Goal: Task Accomplishment & Management: Complete application form

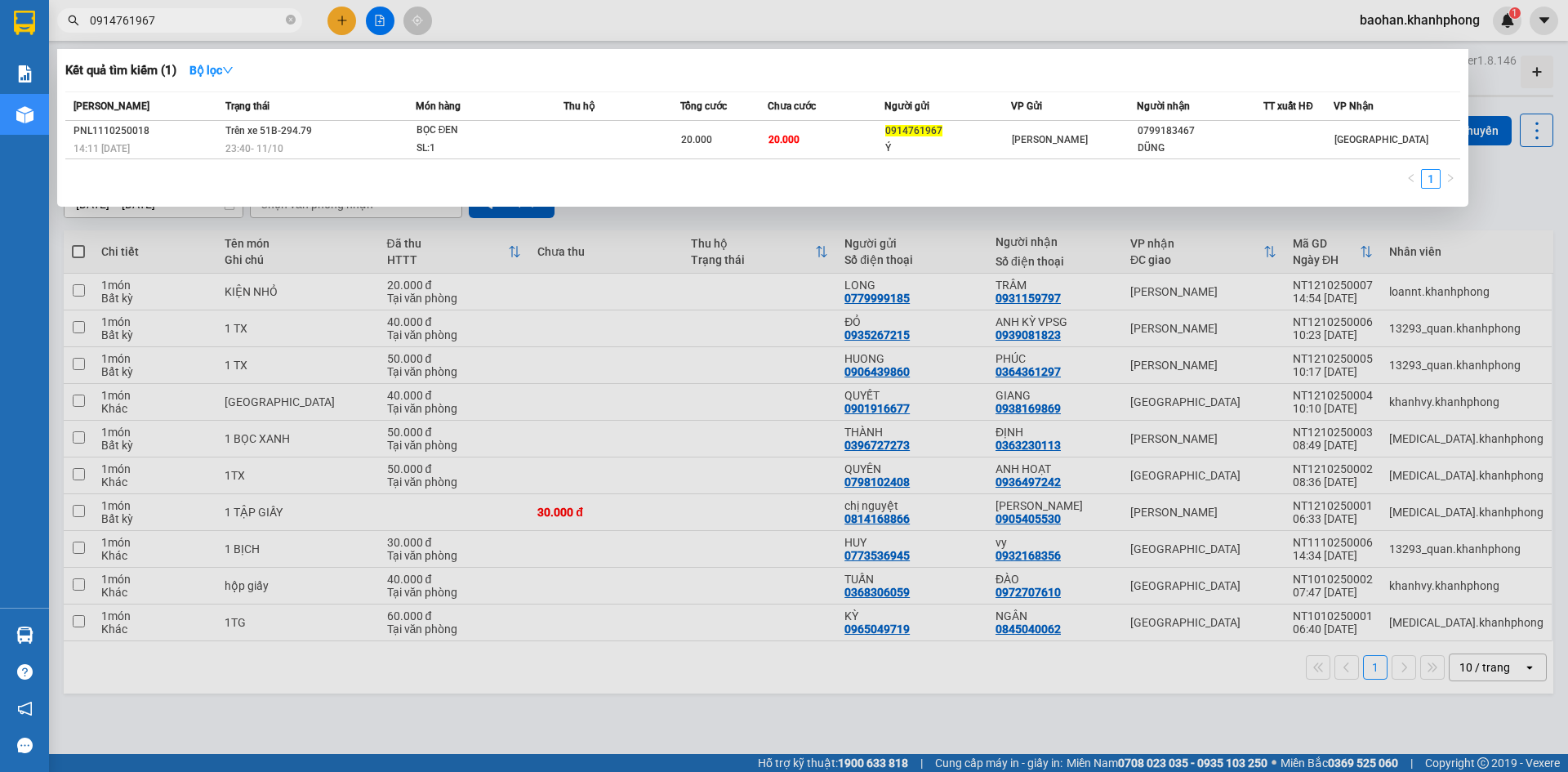
click at [340, 21] on div at bounding box center [784, 386] width 1568 height 772
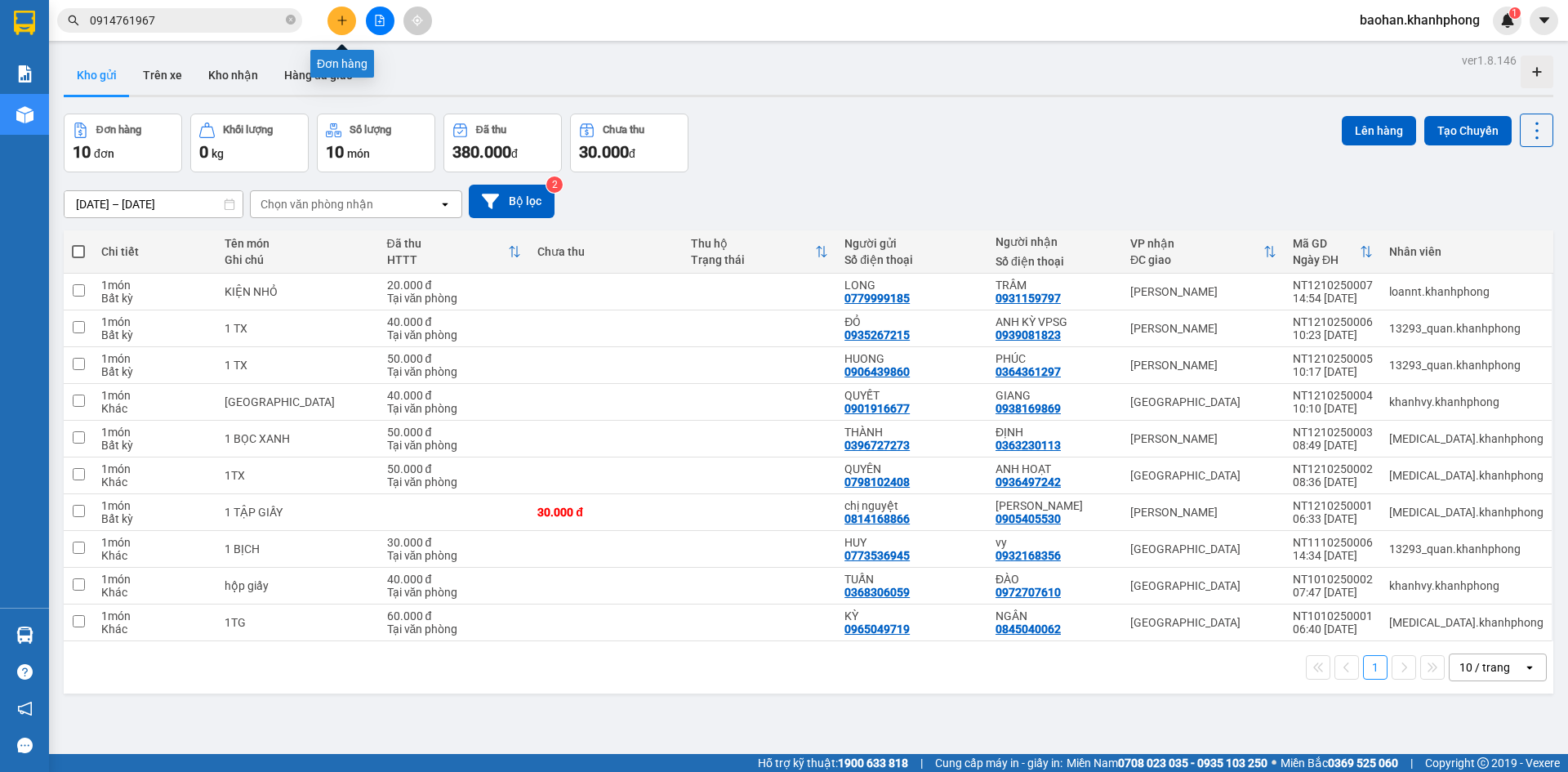
click at [347, 18] on icon "plus" at bounding box center [341, 20] width 11 height 11
click at [347, 18] on body "Kết quả tìm kiếm ( 1 ) Bộ lọc Mã ĐH Trạng thái Món hàng Thu hộ Tổng cước Chưa c…" at bounding box center [784, 386] width 1568 height 772
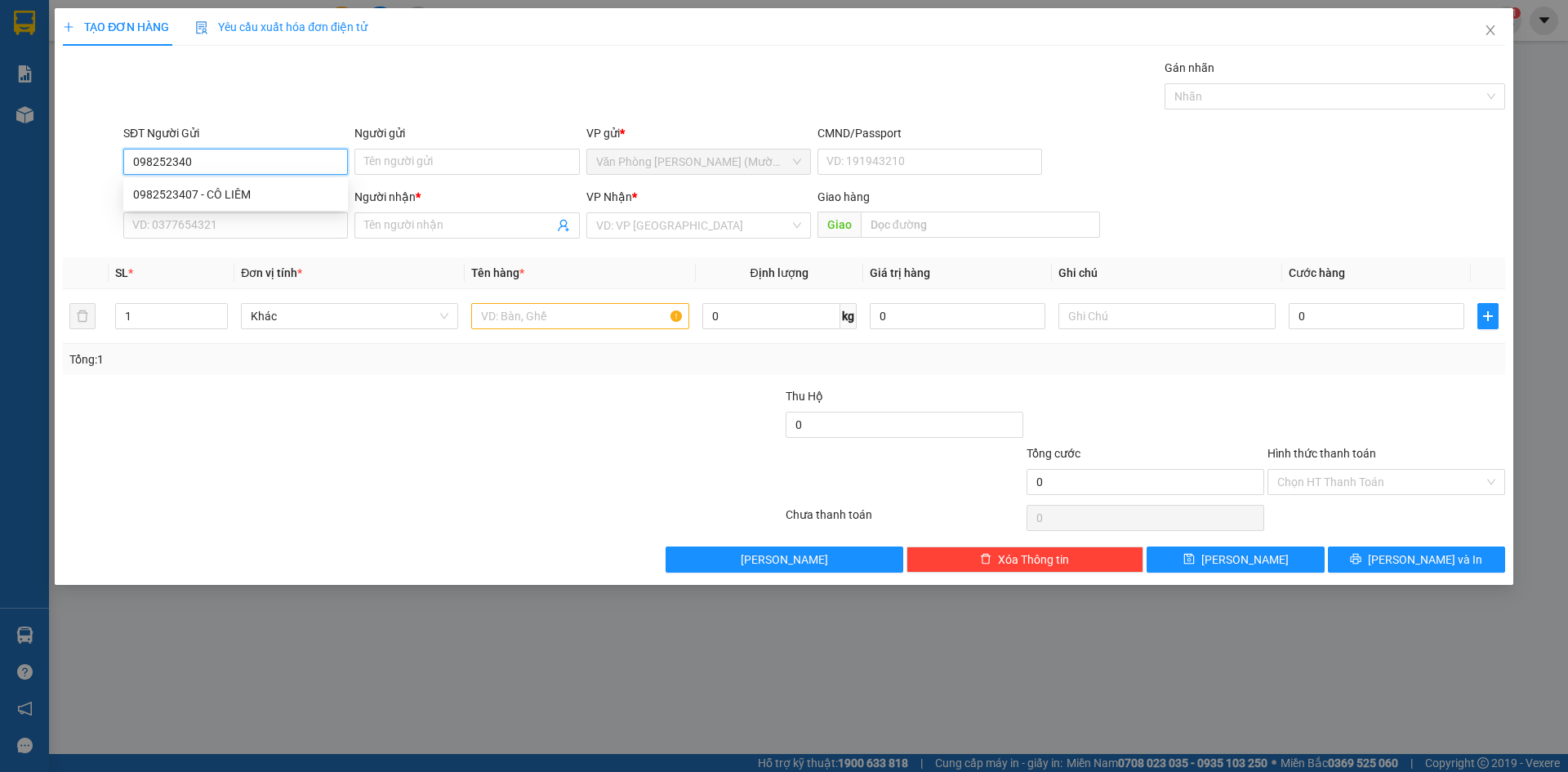
type input "0982523407"
click at [274, 190] on div "0982523407 - CÔ LIÊM" at bounding box center [236, 194] width 205 height 18
type input "CÔ LIÊM"
type input "0982523407"
click at [278, 220] on input "SĐT Người Nhận" at bounding box center [235, 225] width 225 height 27
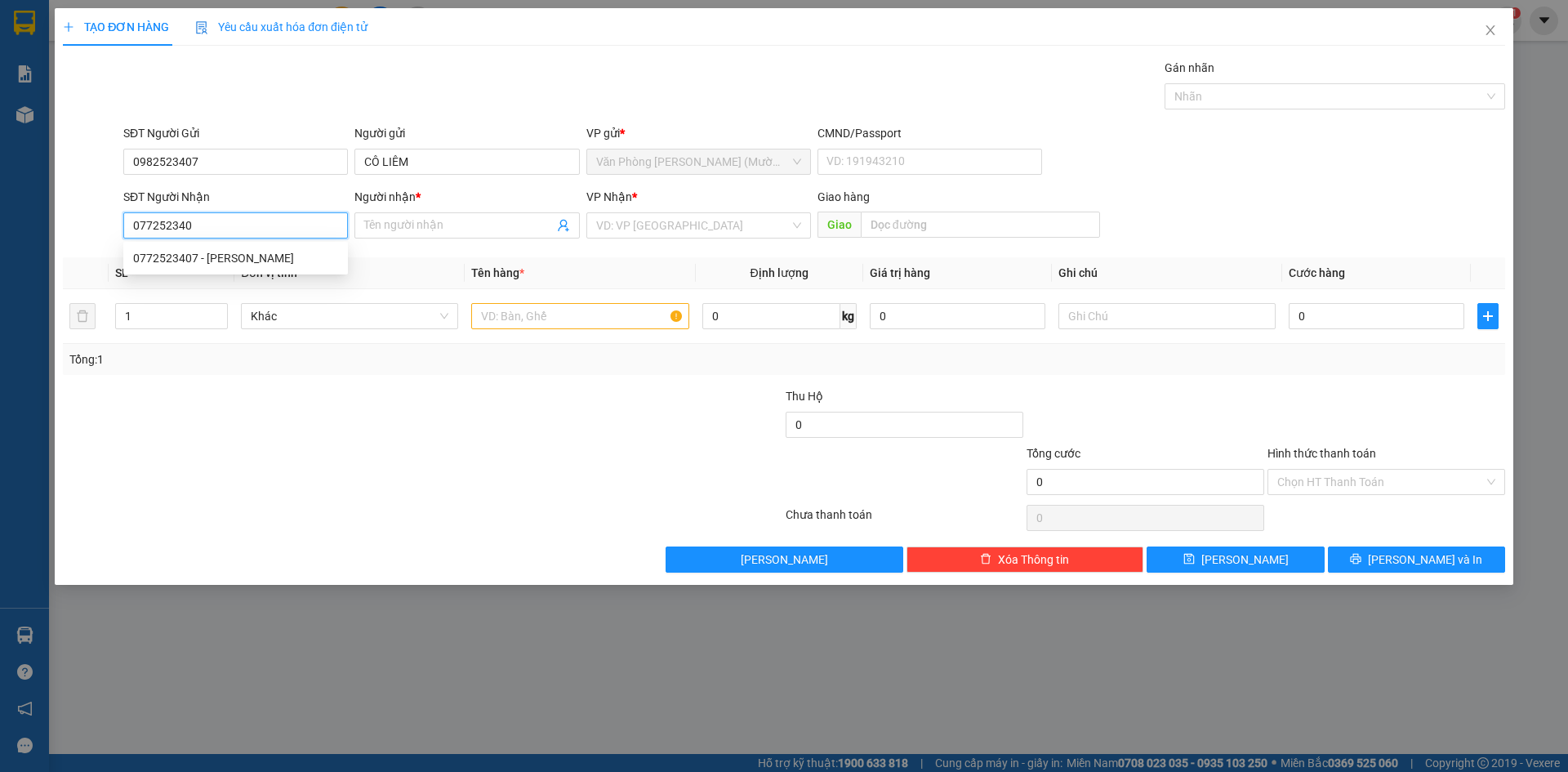
type input "0772523407"
click at [279, 261] on div "0772523407 - [PERSON_NAME]" at bounding box center [236, 258] width 205 height 18
type input "[PERSON_NAME]"
type input "0772523407"
click at [439, 226] on input "[PERSON_NAME]" at bounding box center [459, 225] width 189 height 18
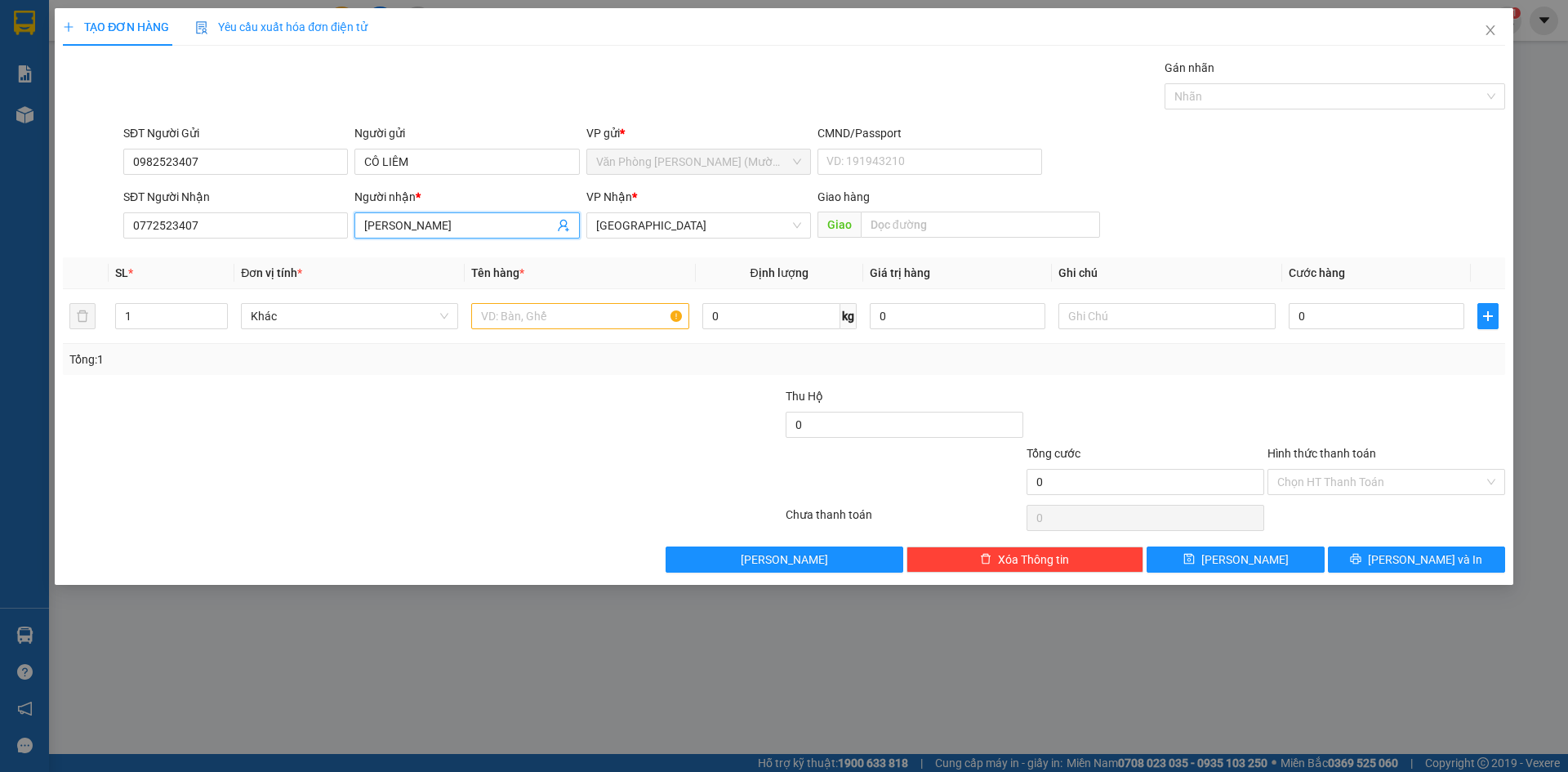
click at [439, 226] on input "[PERSON_NAME]" at bounding box center [459, 225] width 189 height 18
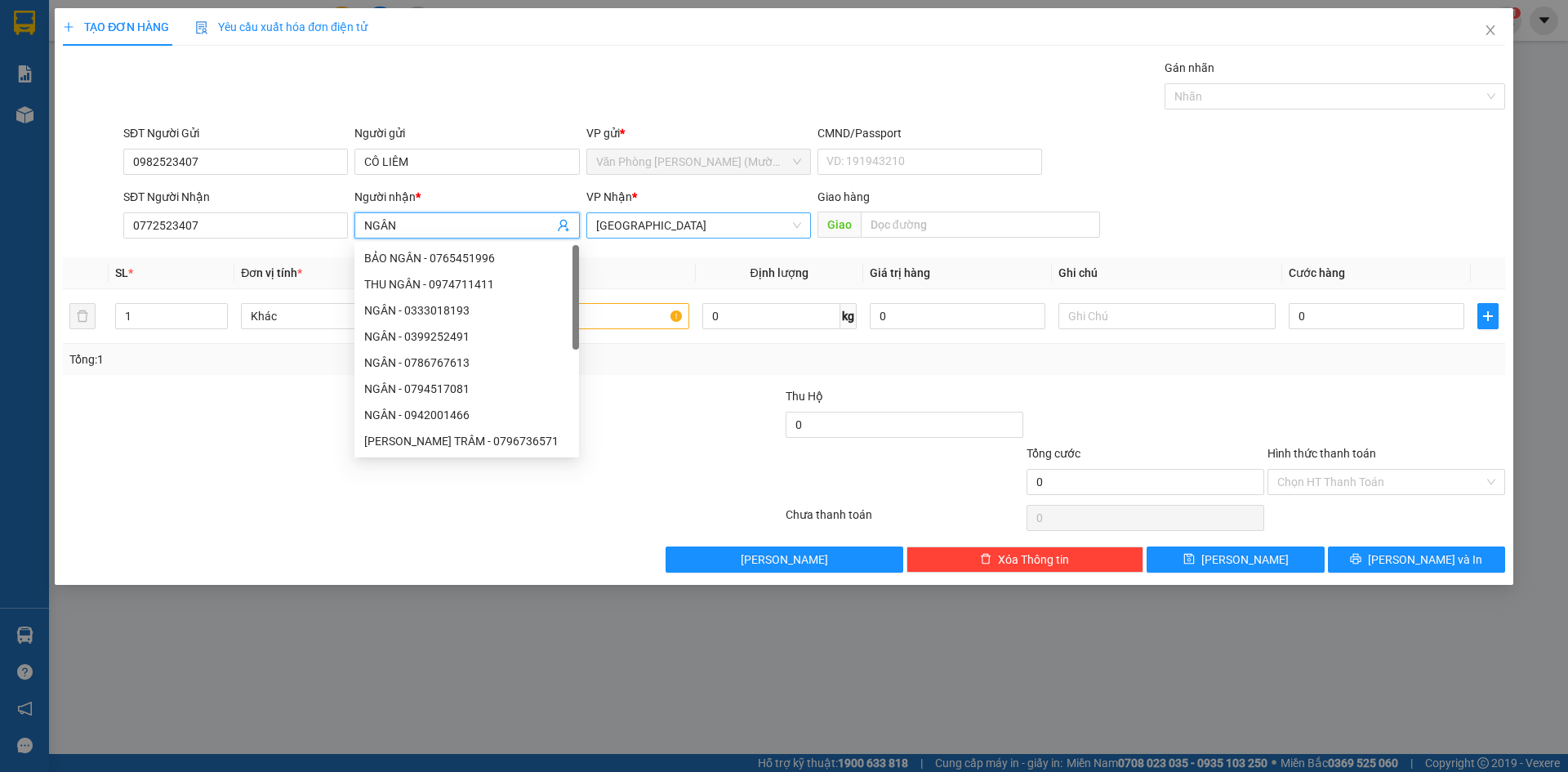
click at [664, 236] on span "[GEOGRAPHIC_DATA]" at bounding box center [699, 225] width 205 height 25
type input "NGÂN"
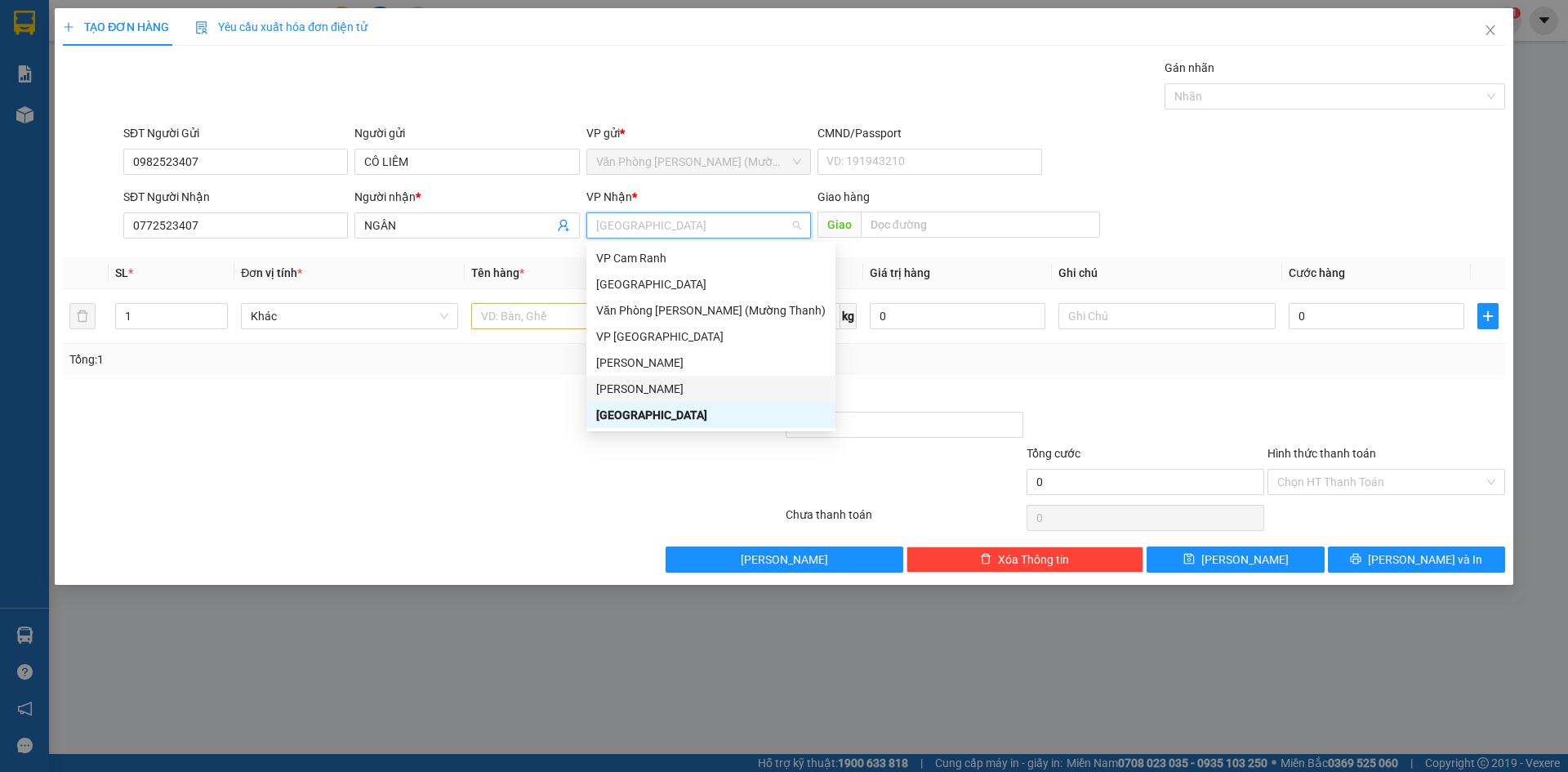
click at [639, 384] on div "[PERSON_NAME]" at bounding box center [711, 389] width 229 height 18
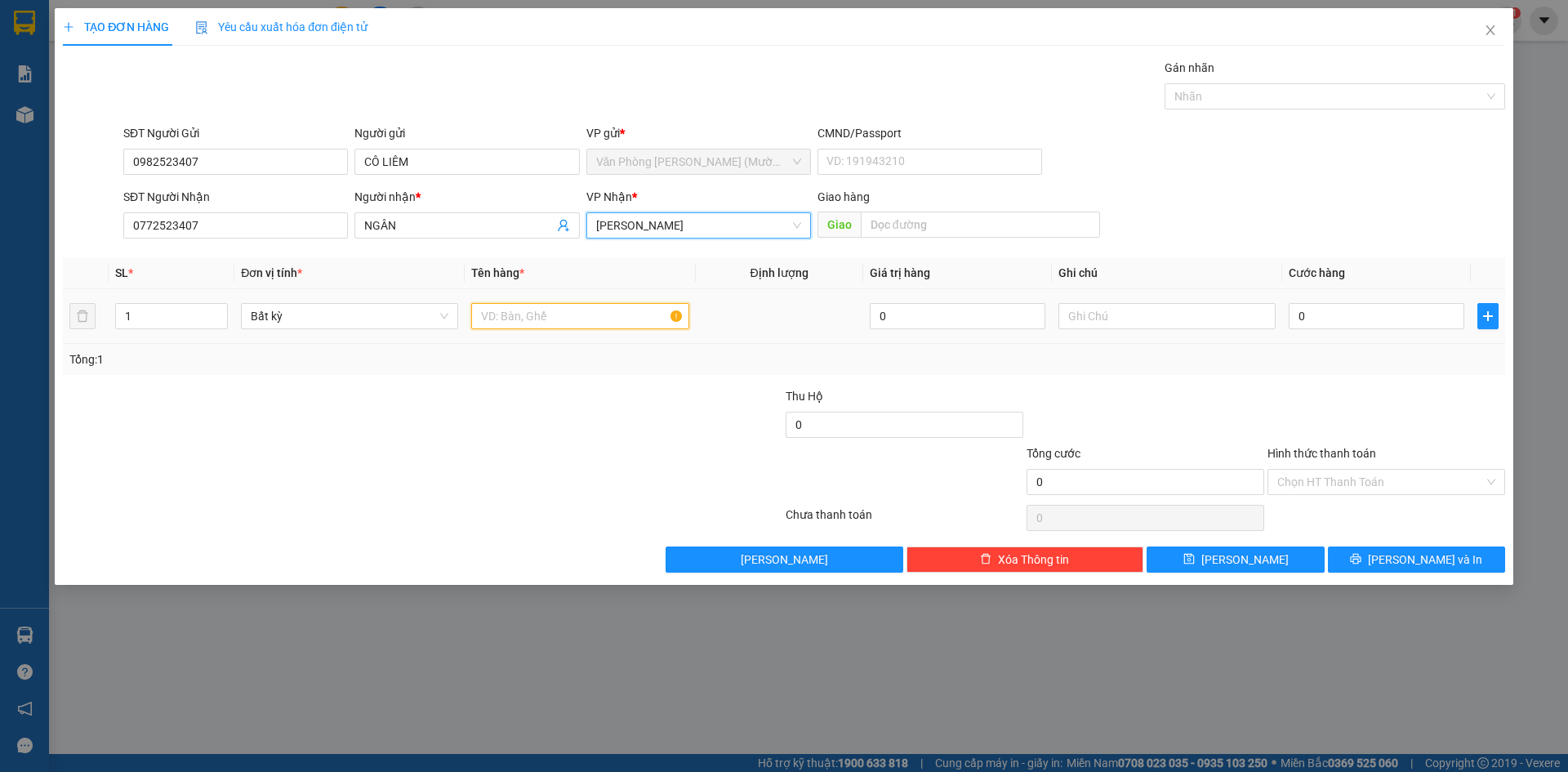
click at [548, 316] on input "text" at bounding box center [580, 316] width 217 height 27
type input "THÙNG"
click at [1424, 333] on td "0" at bounding box center [1376, 317] width 189 height 55
click at [1391, 318] on input "0" at bounding box center [1376, 316] width 175 height 27
type input "4"
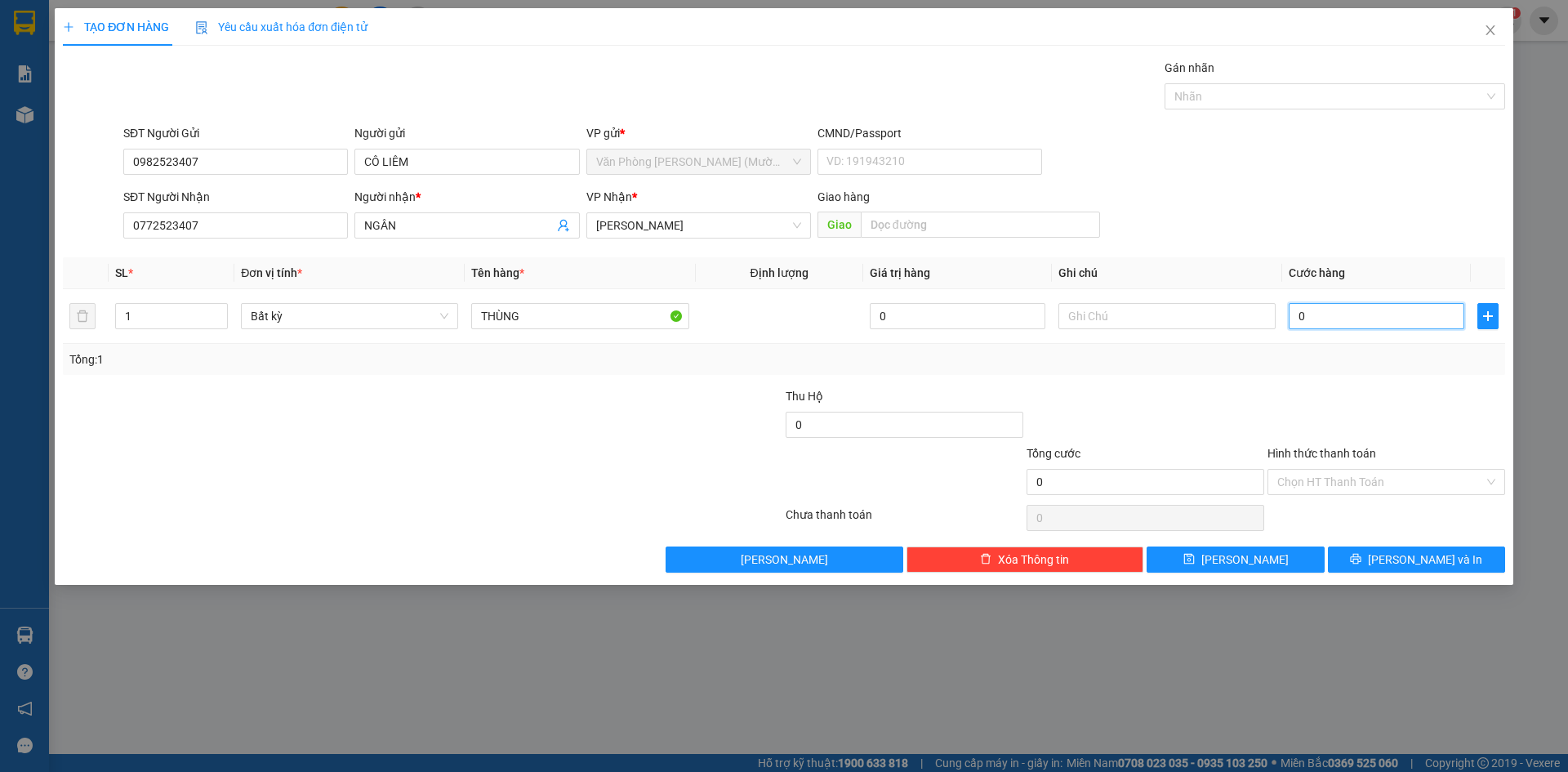
type input "4"
type input "40"
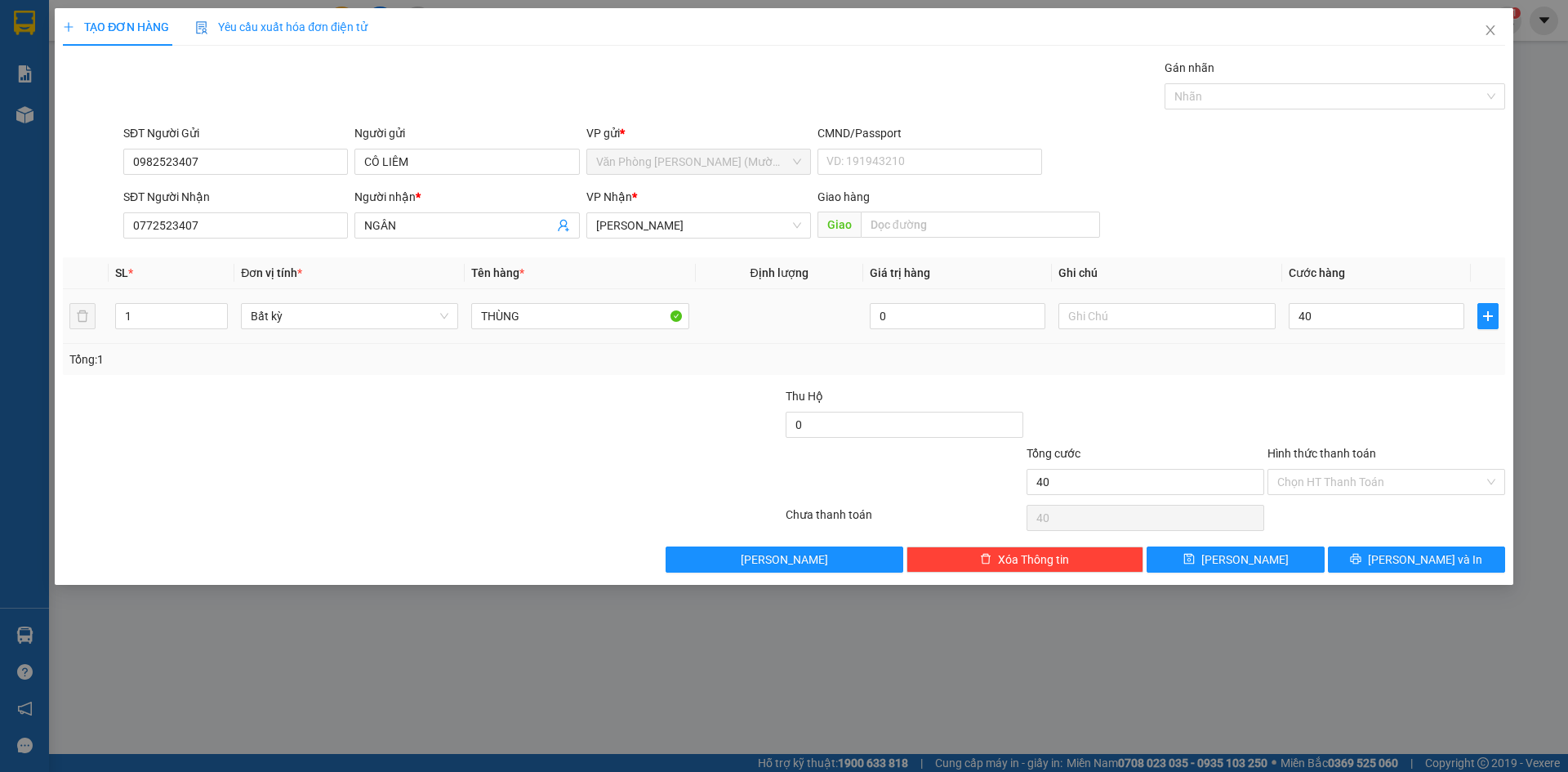
type input "40.000"
click at [1431, 397] on div at bounding box center [1387, 415] width 241 height 57
click at [1331, 420] on div at bounding box center [1387, 415] width 241 height 57
click at [1337, 482] on input "Hình thức thanh toán" at bounding box center [1381, 482] width 207 height 25
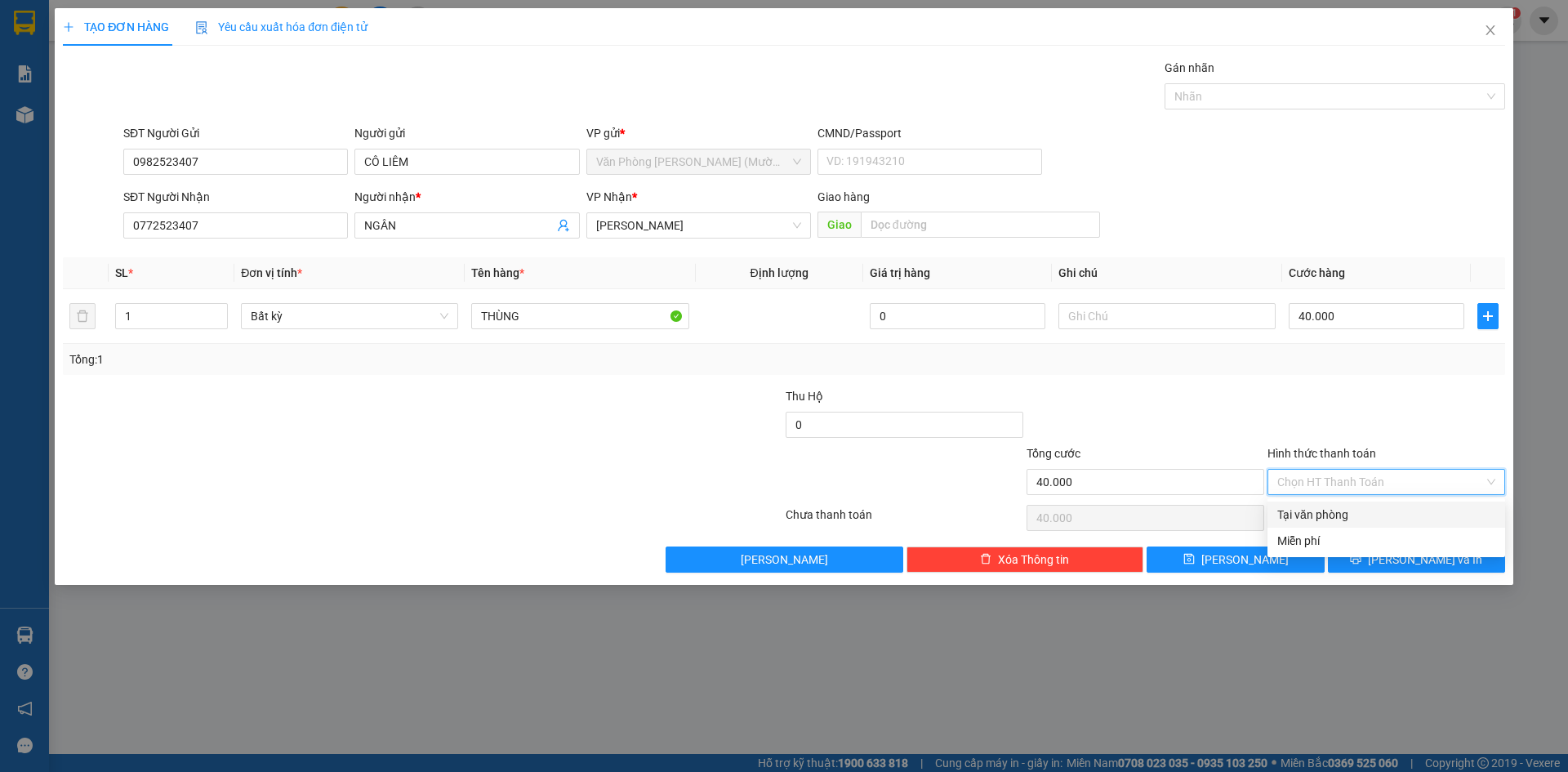
click at [1334, 520] on div "Tại văn phòng" at bounding box center [1386, 514] width 218 height 18
type input "0"
click at [1380, 412] on div at bounding box center [1387, 415] width 241 height 57
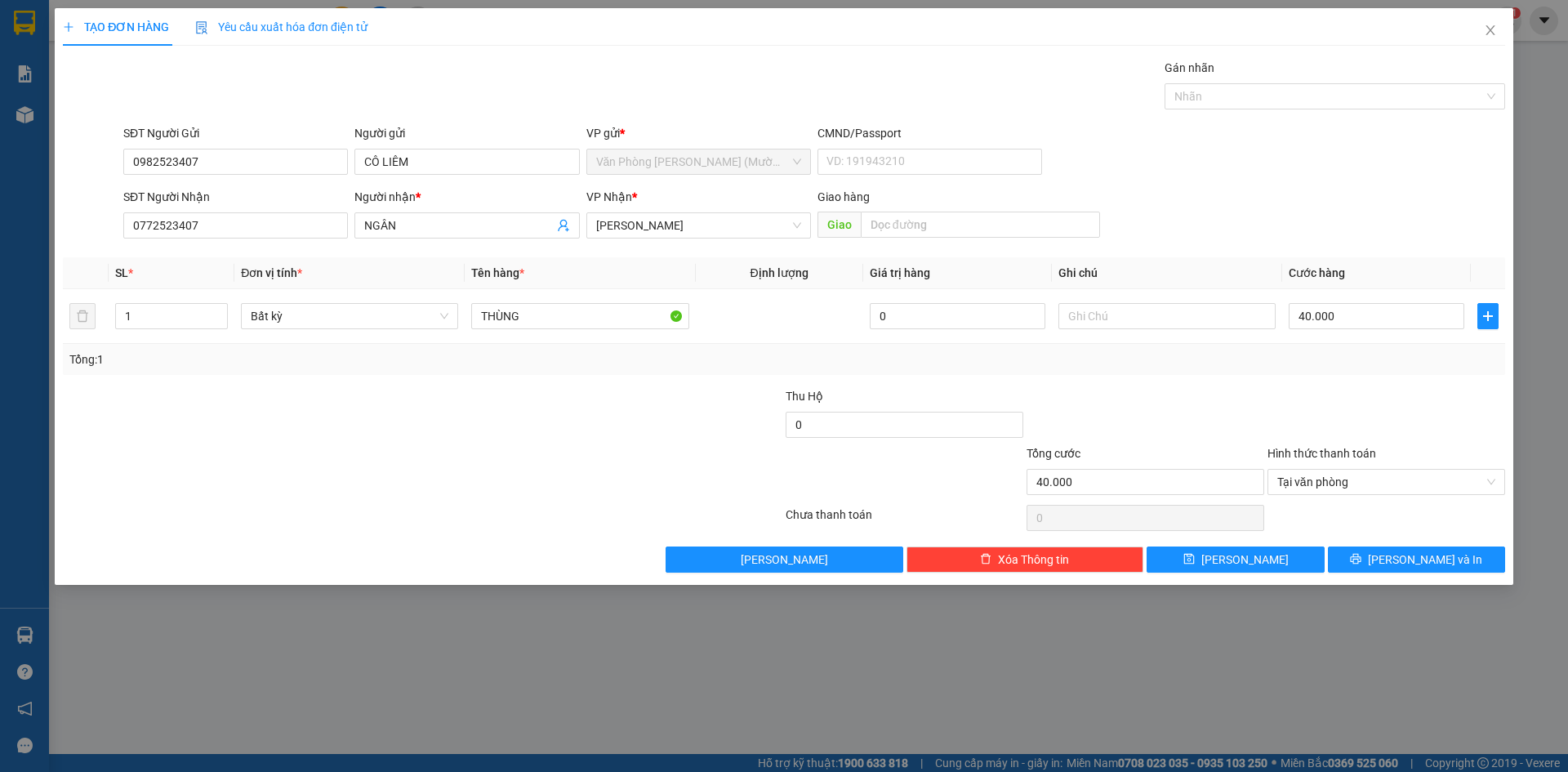
click at [190, 480] on div at bounding box center [302, 472] width 482 height 57
click at [1481, 435] on div at bounding box center [1387, 415] width 241 height 57
click at [1444, 381] on div "Transit Pickup Surcharge Ids Transit Deliver Surcharge Ids Transit Deliver Surc…" at bounding box center [784, 316] width 1442 height 514
drag, startPoint x: 1435, startPoint y: 561, endPoint x: 1310, endPoint y: 560, distance: 125.0
click at [1432, 560] on span "[PERSON_NAME] và In" at bounding box center [1425, 559] width 115 height 18
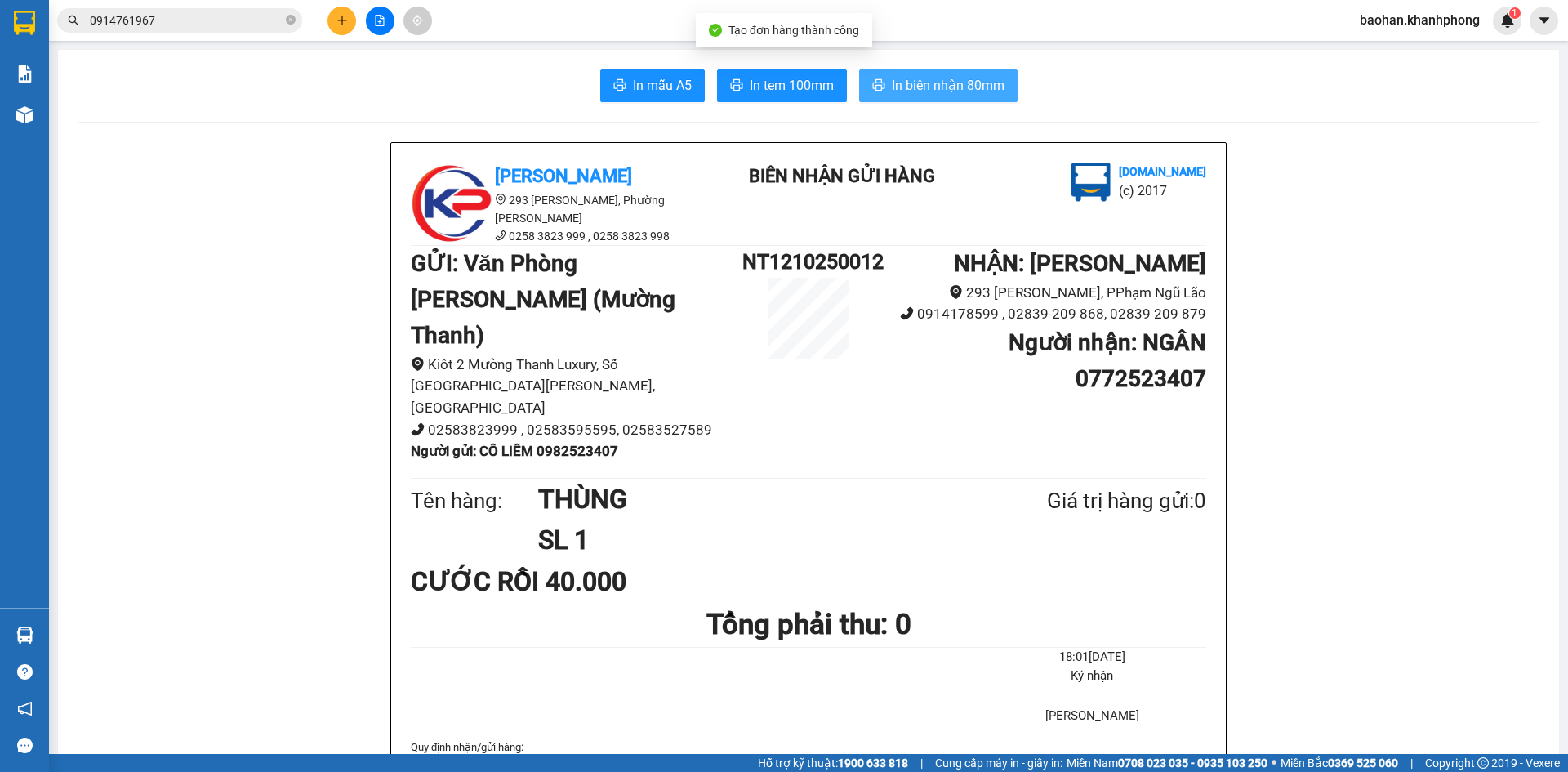
click at [962, 80] on span "In biên nhận 80mm" at bounding box center [948, 86] width 113 height 21
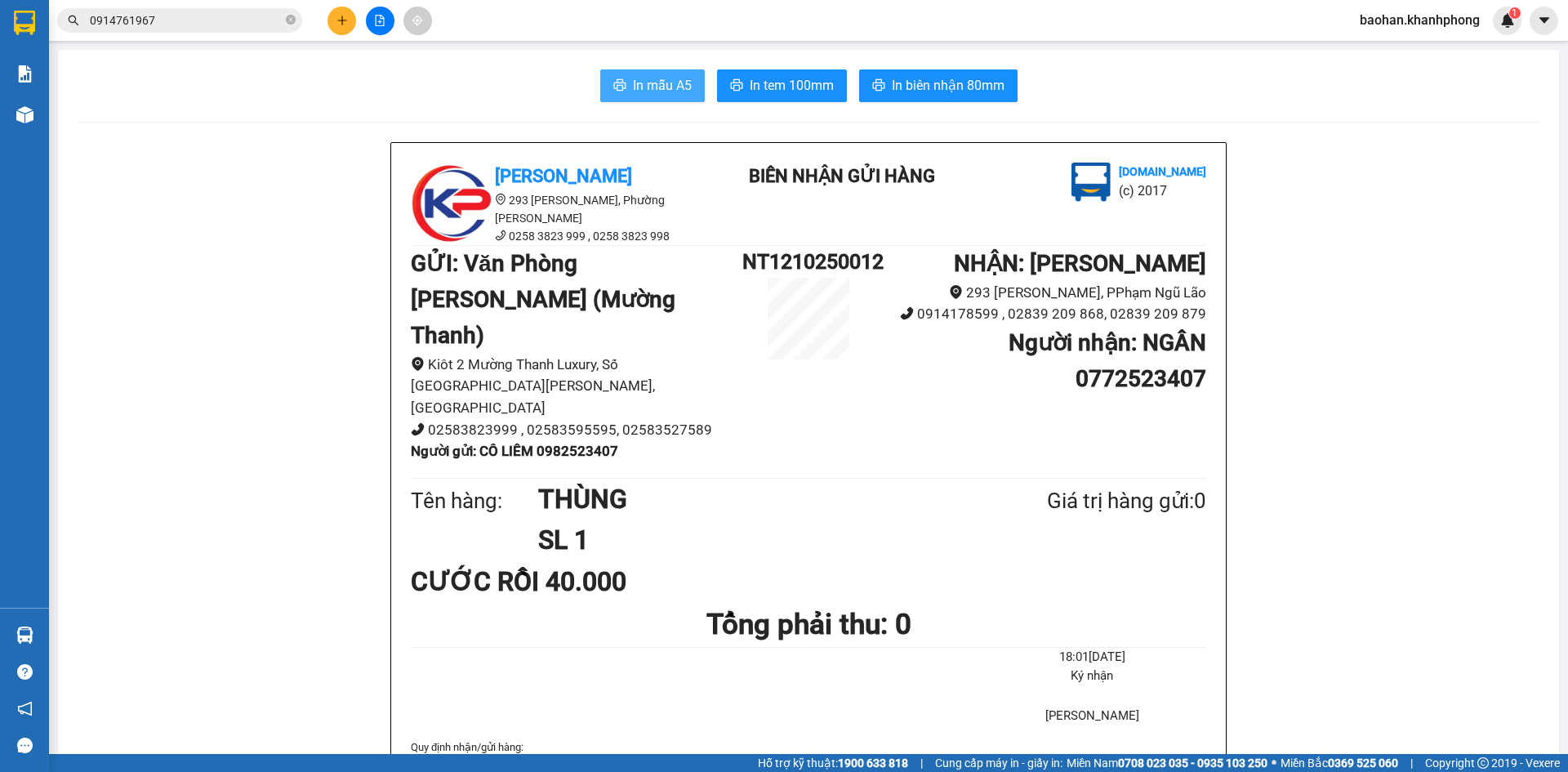
click at [650, 72] on button "In mẫu A5" at bounding box center [653, 86] width 104 height 33
click at [338, 15] on icon "plus" at bounding box center [341, 20] width 11 height 11
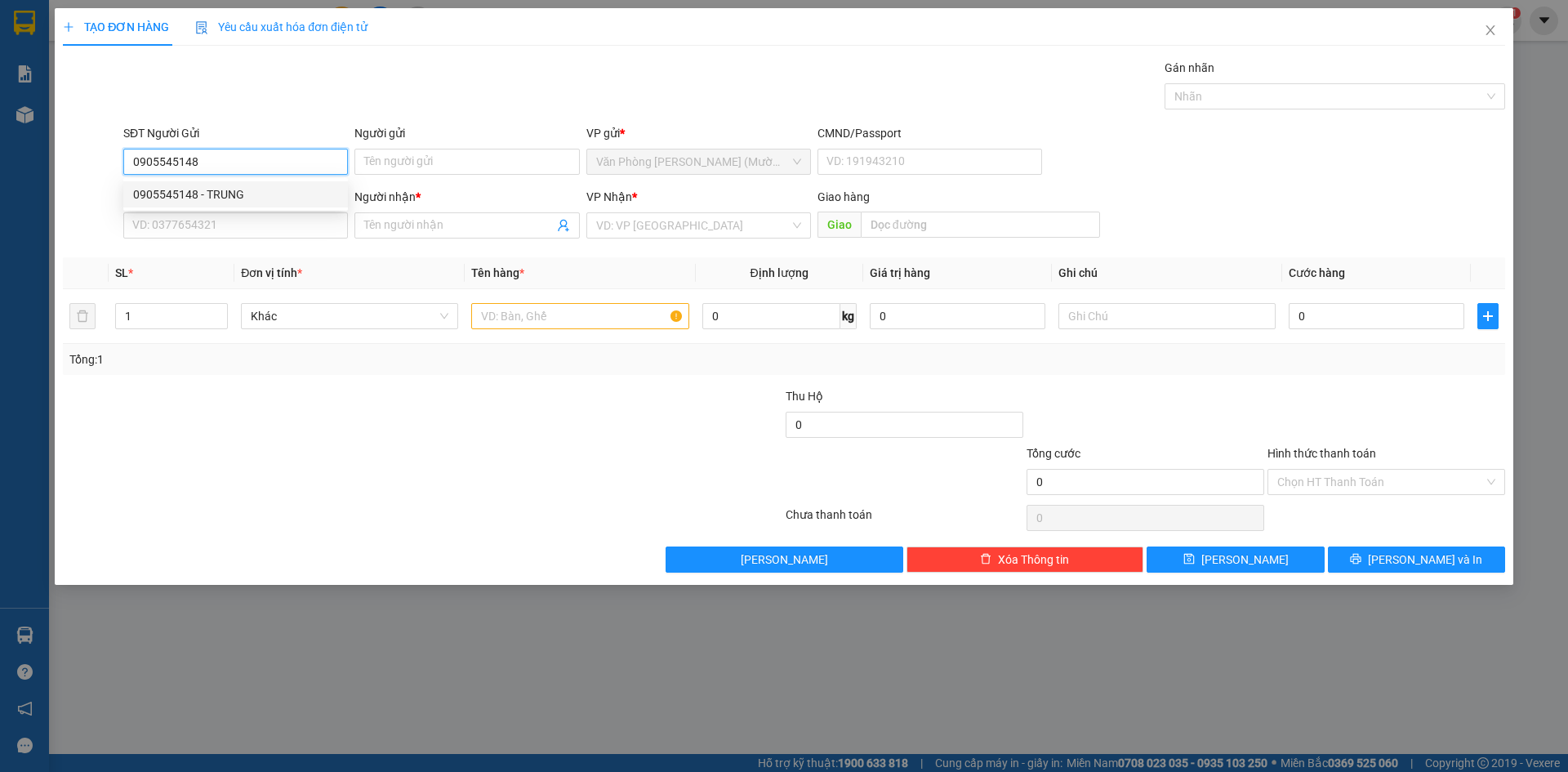
type input "0905545148"
click at [261, 210] on div "0905545148 0905545148 - TRUNG" at bounding box center [235, 194] width 225 height 33
click at [279, 174] on input "0905545148" at bounding box center [235, 162] width 225 height 27
click at [274, 193] on div "0905545148 - TRUNG" at bounding box center [236, 194] width 205 height 18
type input "TRUNG"
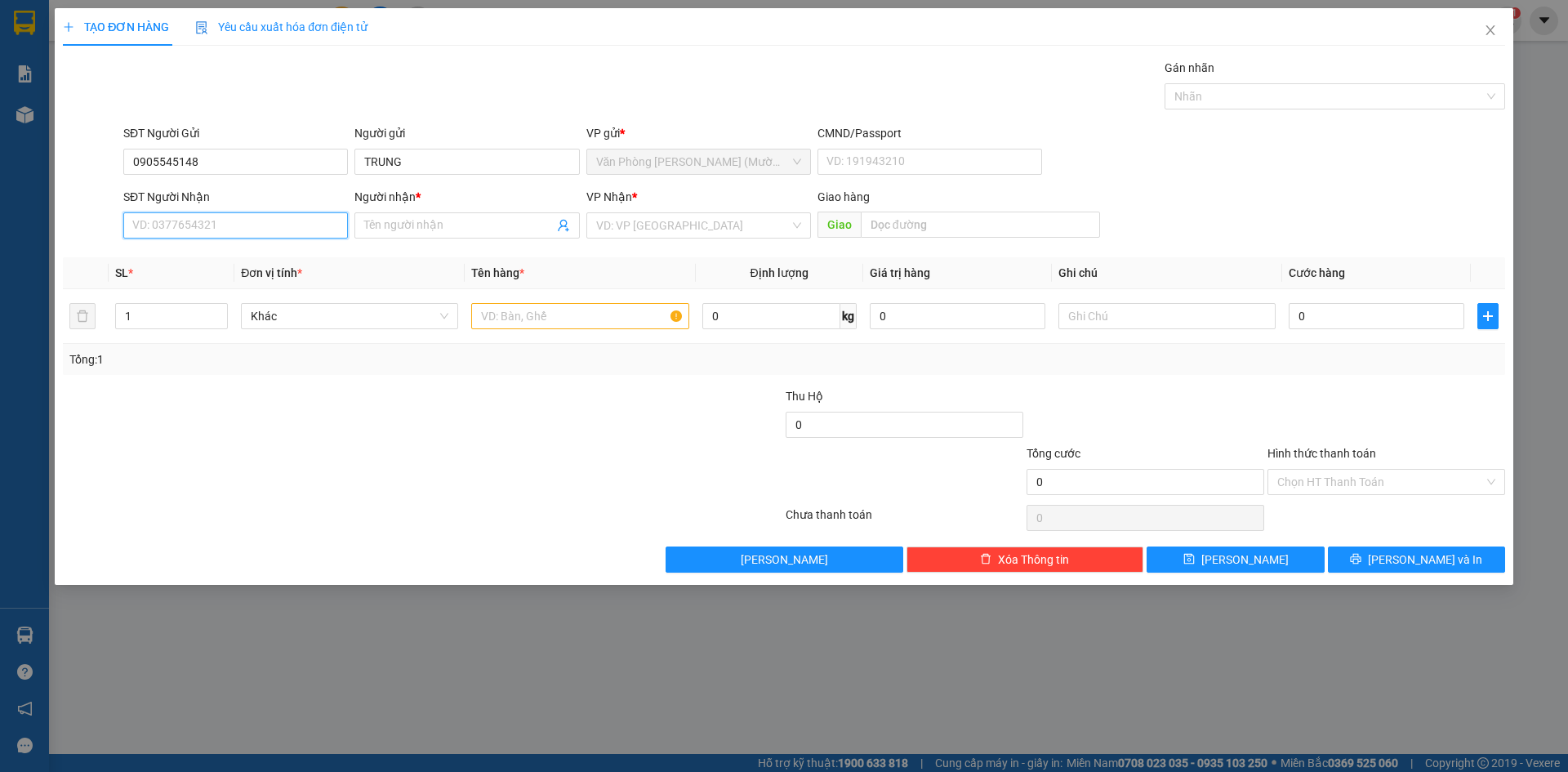
click at [267, 215] on input "SĐT Người Nhận" at bounding box center [235, 225] width 225 height 27
type input "0908886077"
click at [269, 257] on div "0908886077 - [PERSON_NAME]" at bounding box center [236, 258] width 205 height 18
type input "[PERSON_NAME]"
click at [636, 235] on span "[PERSON_NAME]" at bounding box center [699, 225] width 205 height 25
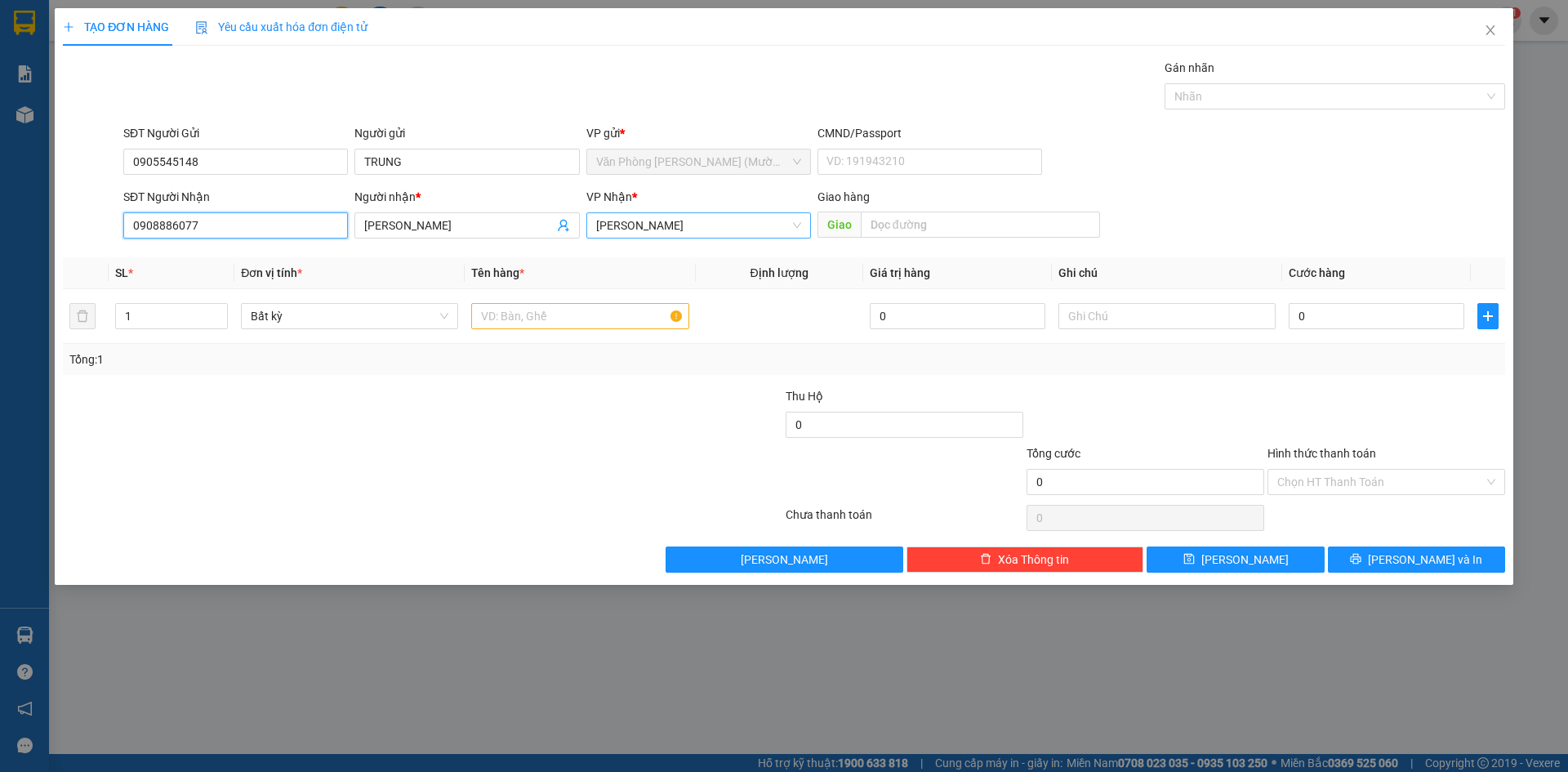
type input "0908886077"
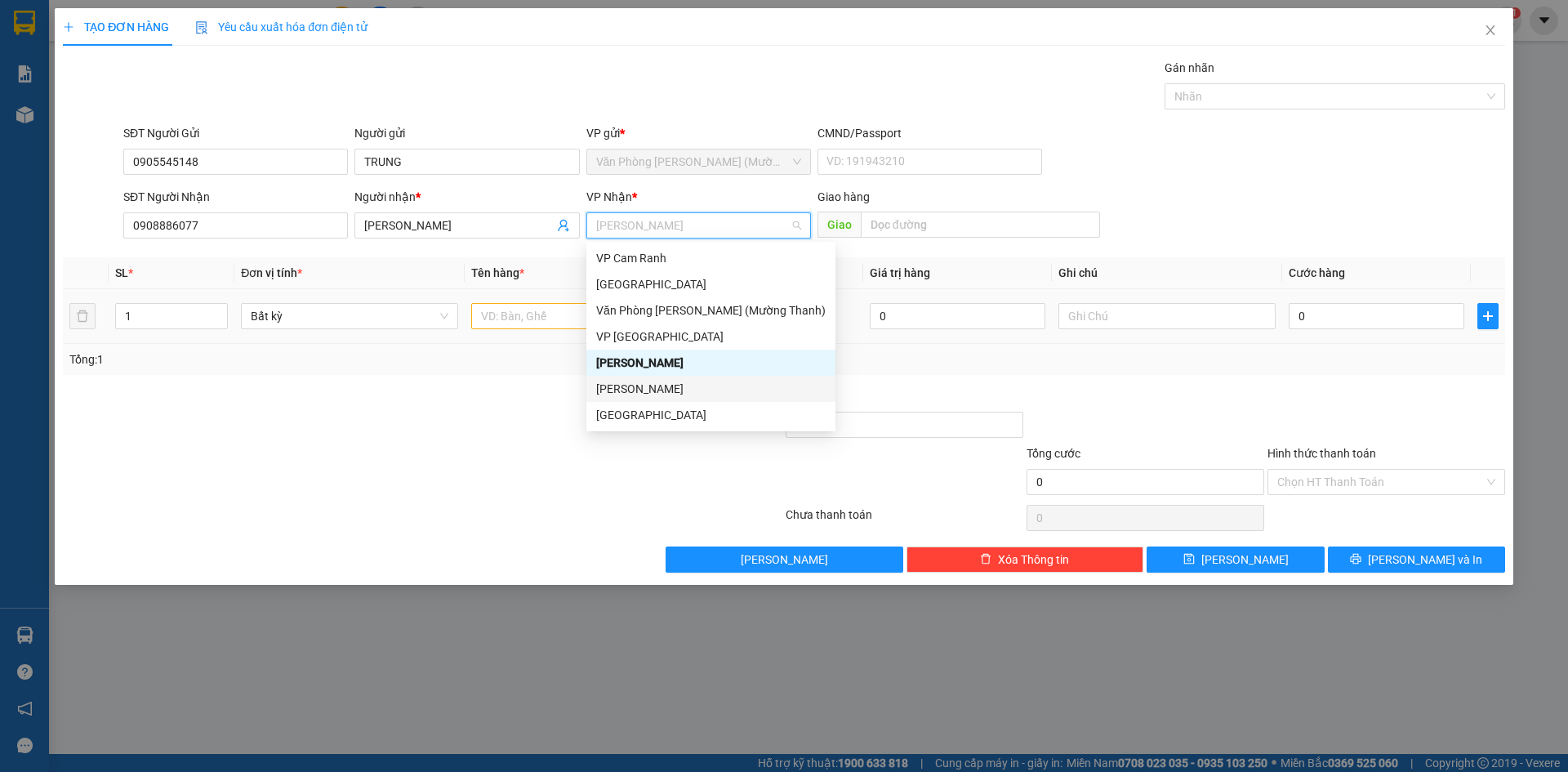
click at [499, 331] on div at bounding box center [580, 316] width 217 height 33
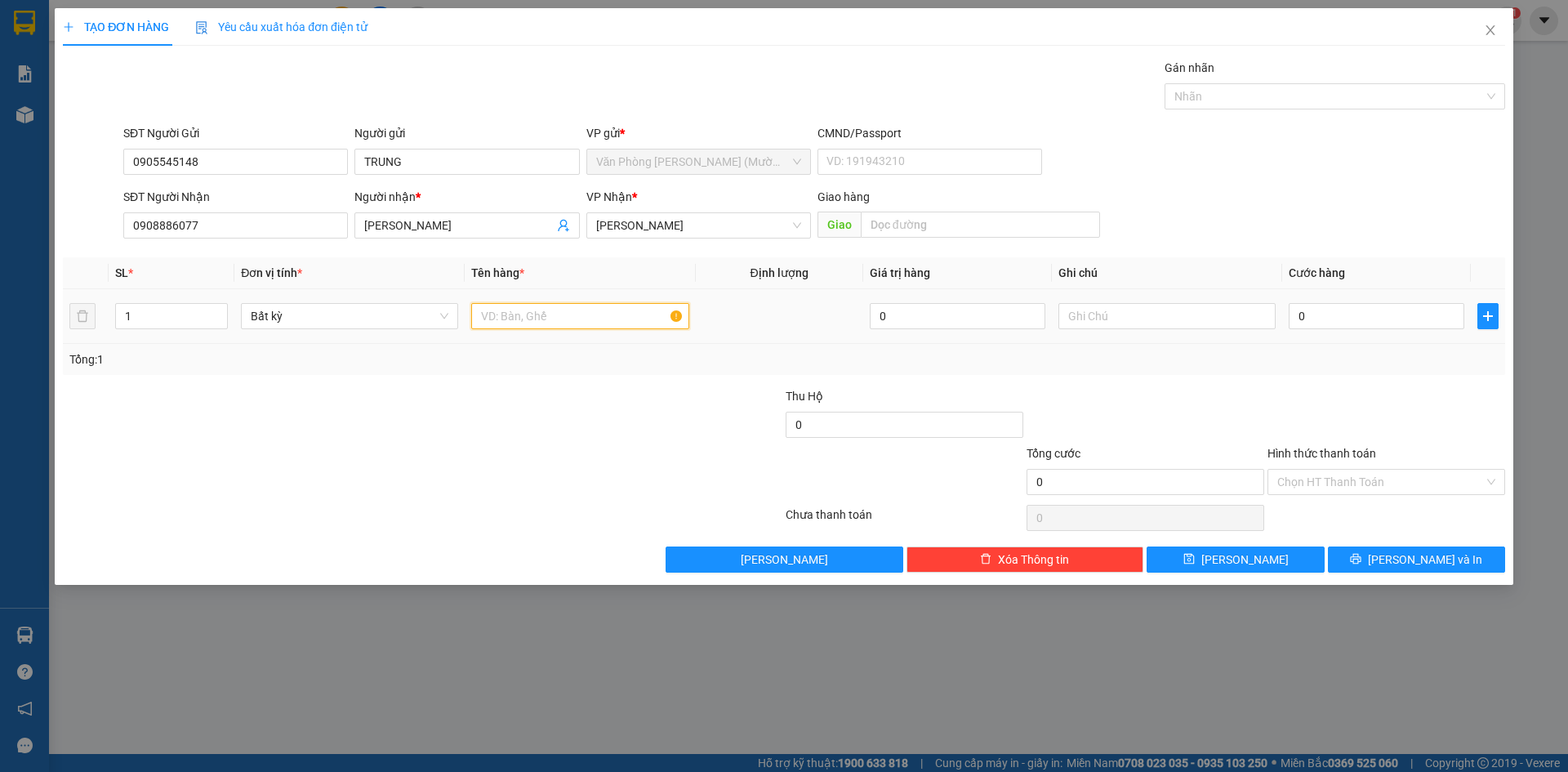
click at [546, 318] on input "text" at bounding box center [580, 316] width 217 height 27
type input "2 TG"
click at [520, 445] on div at bounding box center [302, 472] width 482 height 57
click at [1327, 315] on input "0" at bounding box center [1376, 316] width 175 height 27
type input "6"
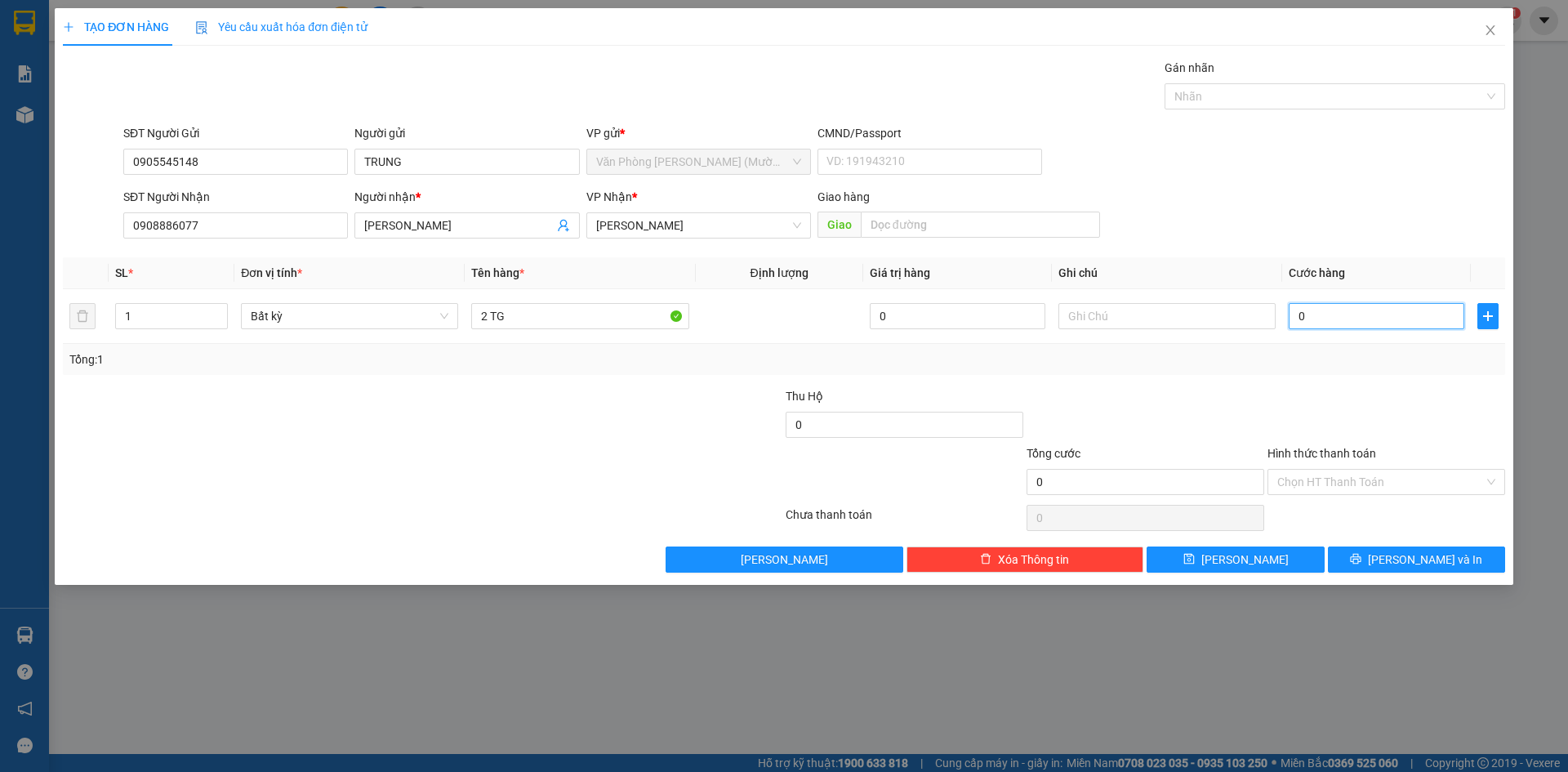
type input "6"
type input "60"
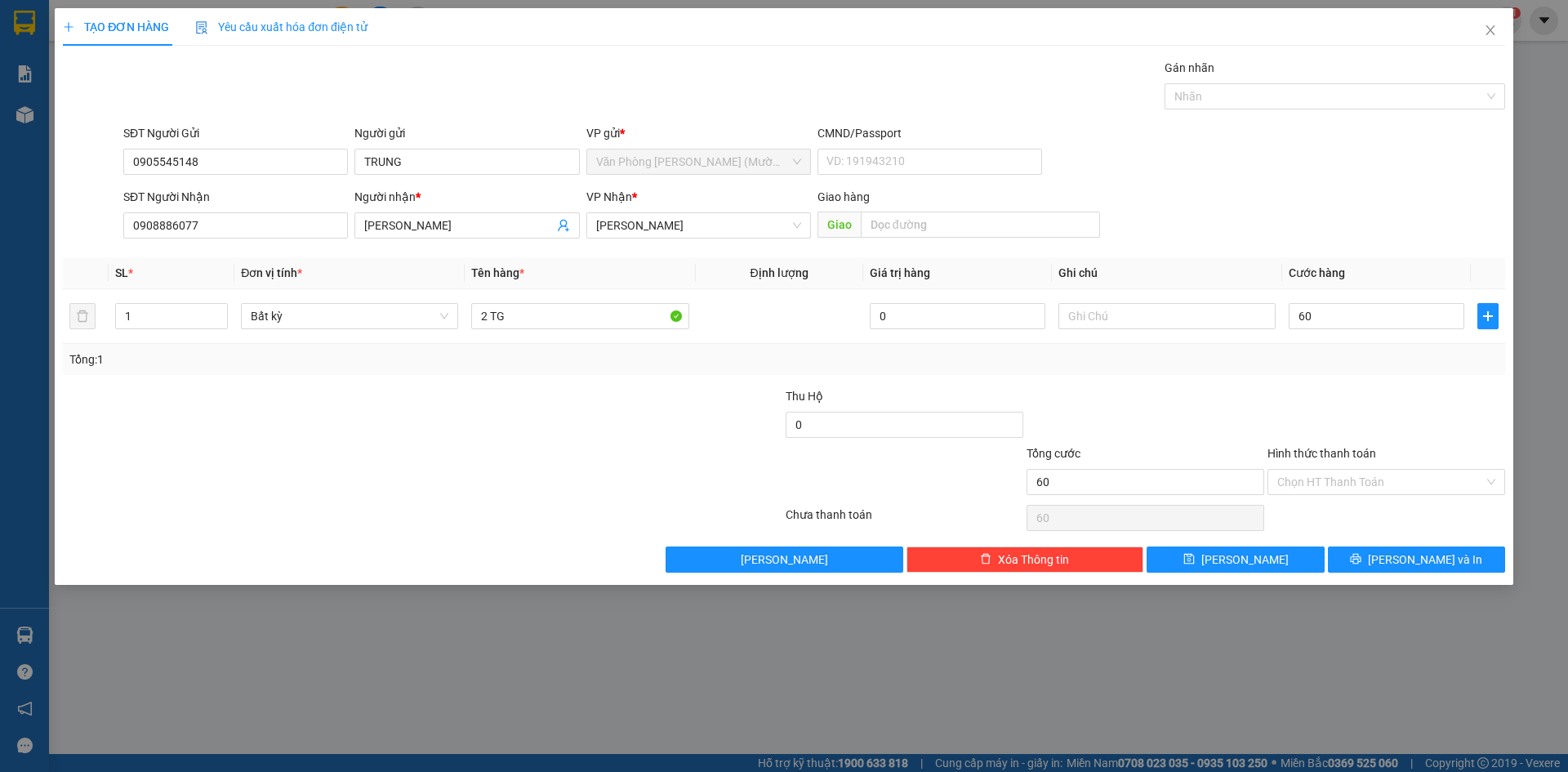
type input "60.000"
click at [1382, 379] on div "Transit Pickup Surcharge Ids Transit Deliver Surcharge Ids Transit Deliver Surc…" at bounding box center [784, 316] width 1442 height 514
click at [1398, 478] on input "Hình thức thanh toán" at bounding box center [1381, 482] width 207 height 25
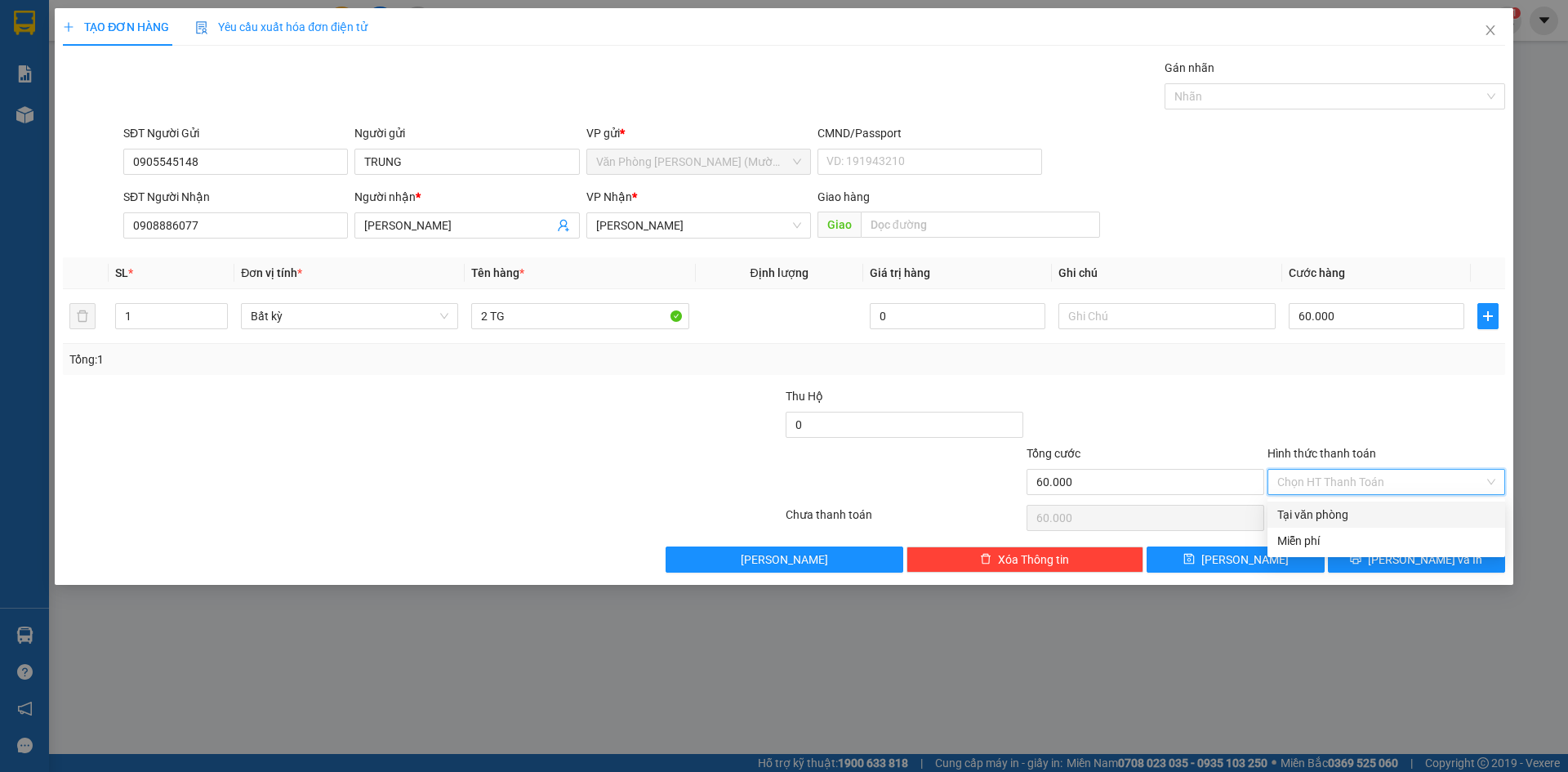
click at [1392, 517] on div "Tại văn phòng" at bounding box center [1386, 514] width 218 height 18
type input "0"
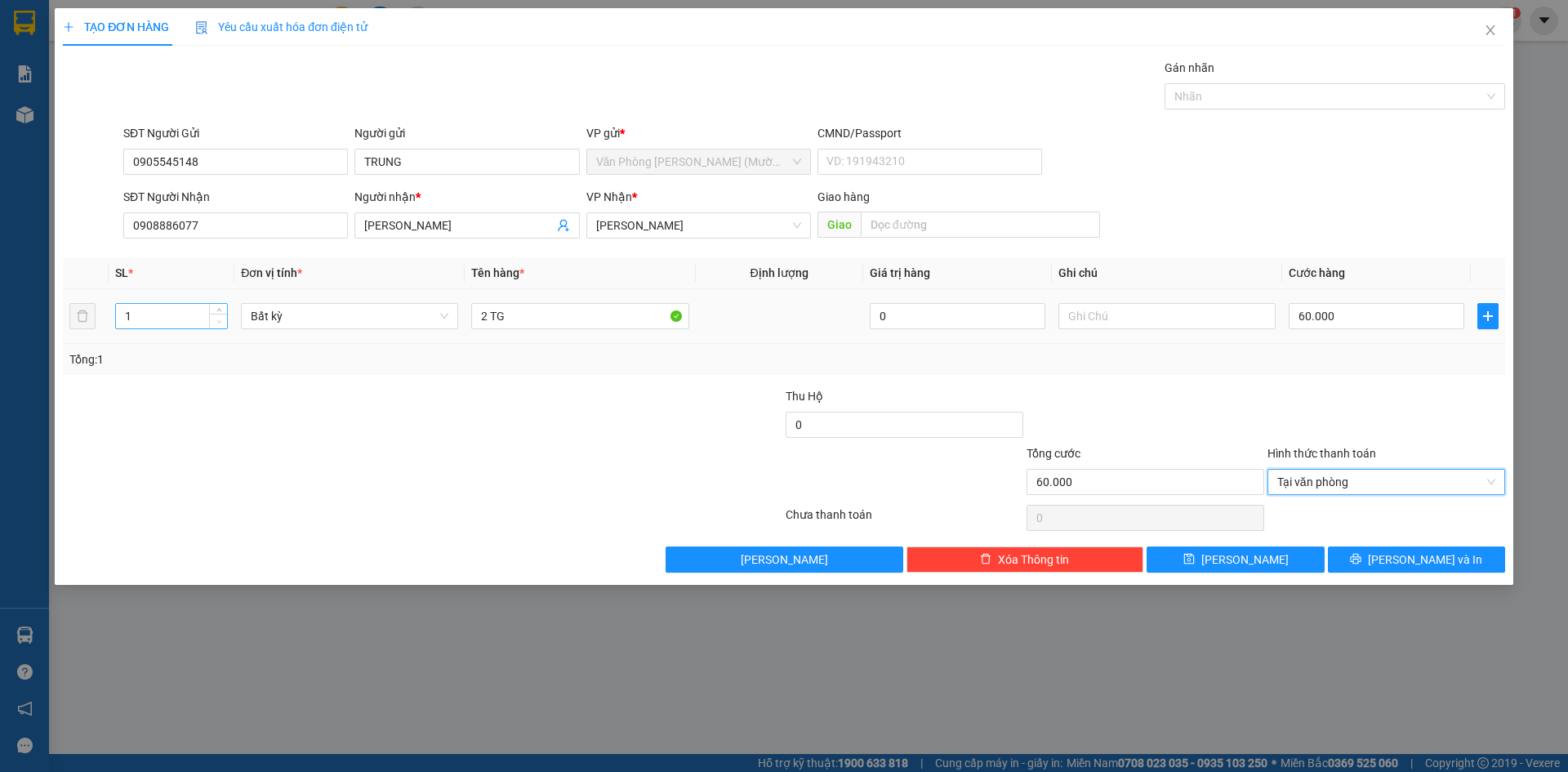
click at [212, 324] on span "Decrease Value" at bounding box center [217, 321] width 18 height 15
click at [222, 322] on span "down" at bounding box center [218, 321] width 9 height 9
click at [188, 314] on input "1" at bounding box center [172, 316] width 111 height 25
type input "2"
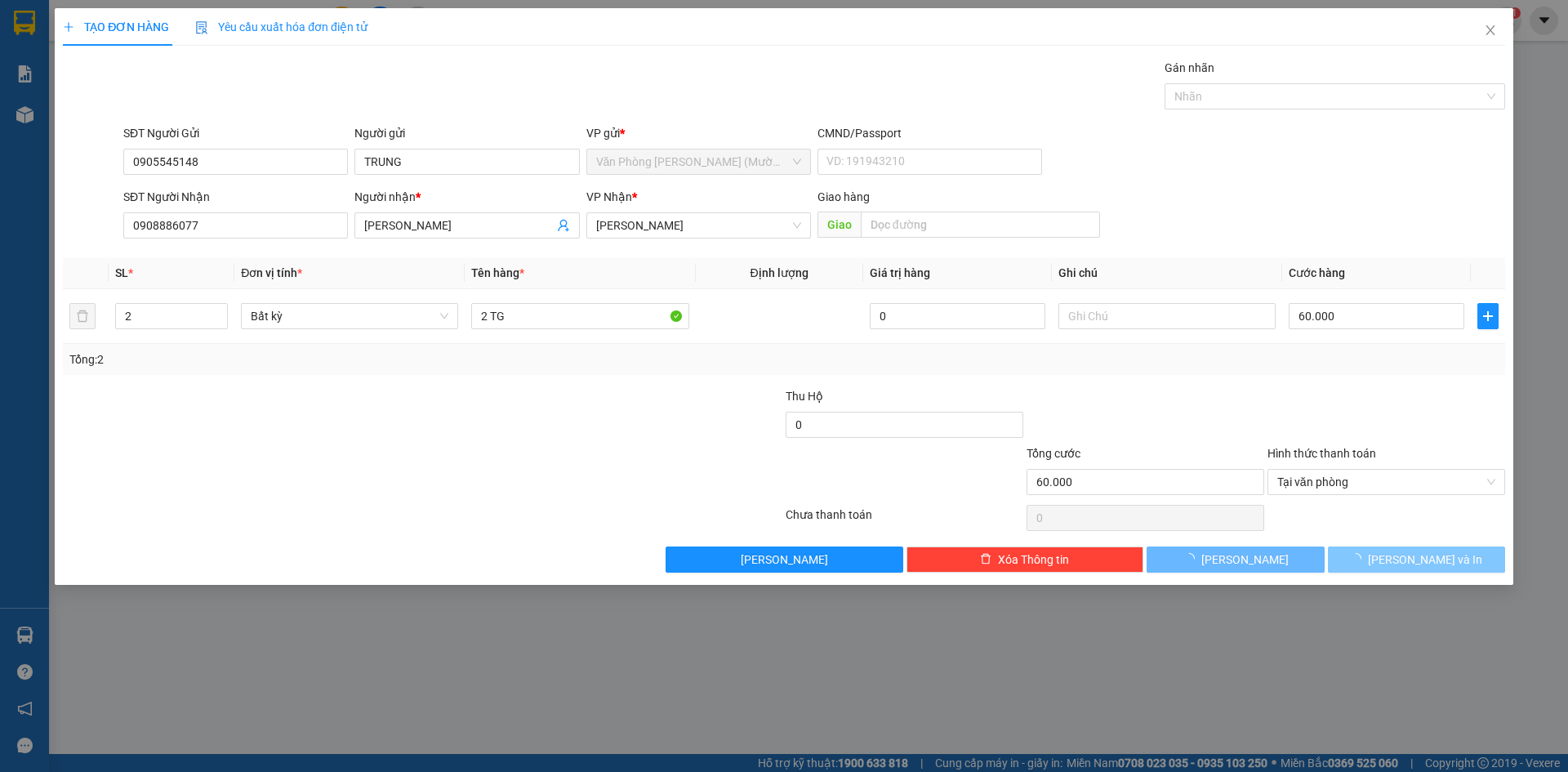
click at [1463, 570] on button "[PERSON_NAME] và In" at bounding box center [1416, 560] width 177 height 27
type input "0"
click at [1361, 560] on icon "printer" at bounding box center [1356, 559] width 10 height 10
click at [1420, 562] on span "[PERSON_NAME] và In" at bounding box center [1425, 559] width 115 height 18
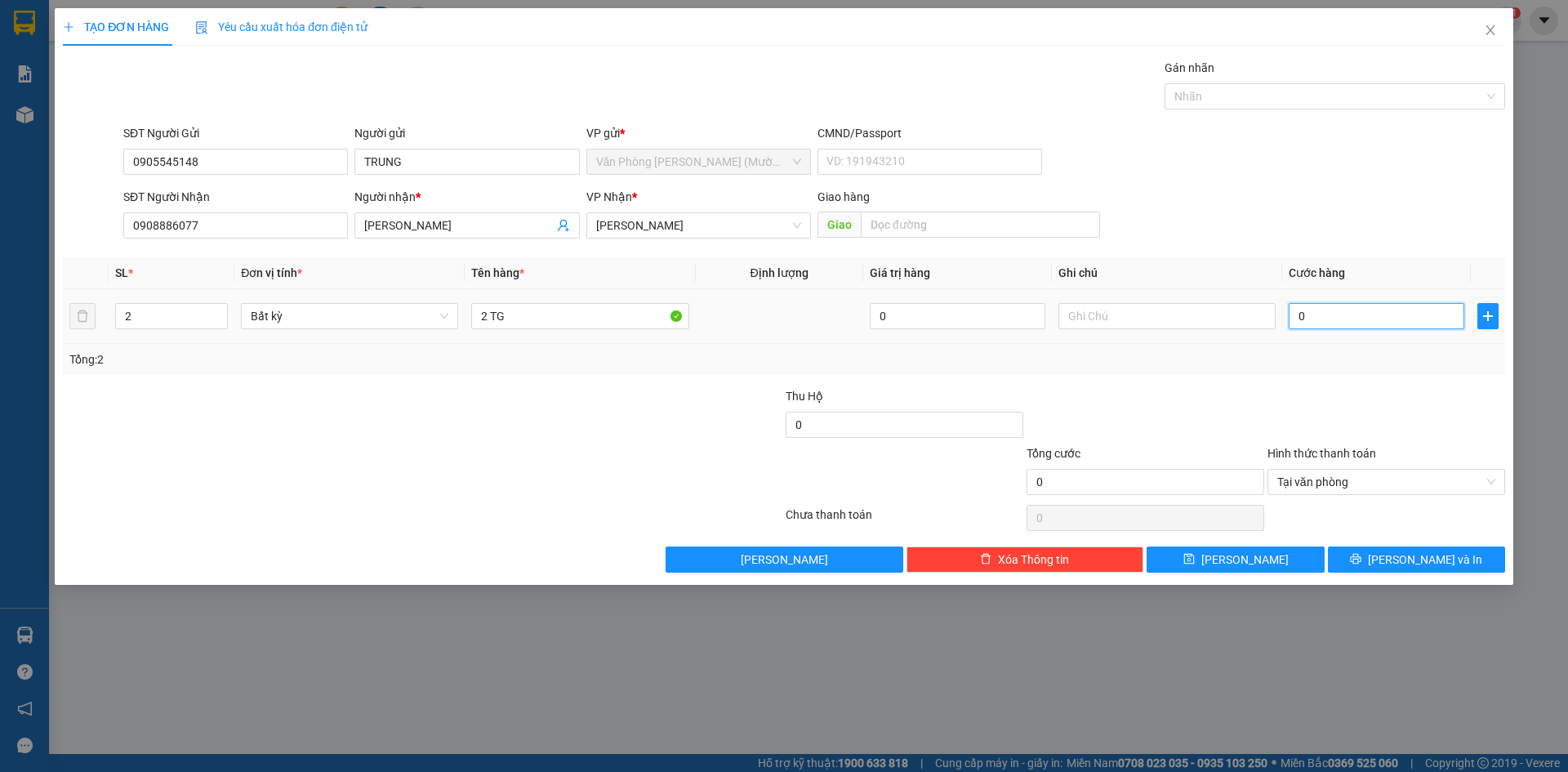
click at [1310, 315] on input "0" at bounding box center [1376, 316] width 175 height 27
type input "6"
type input "60"
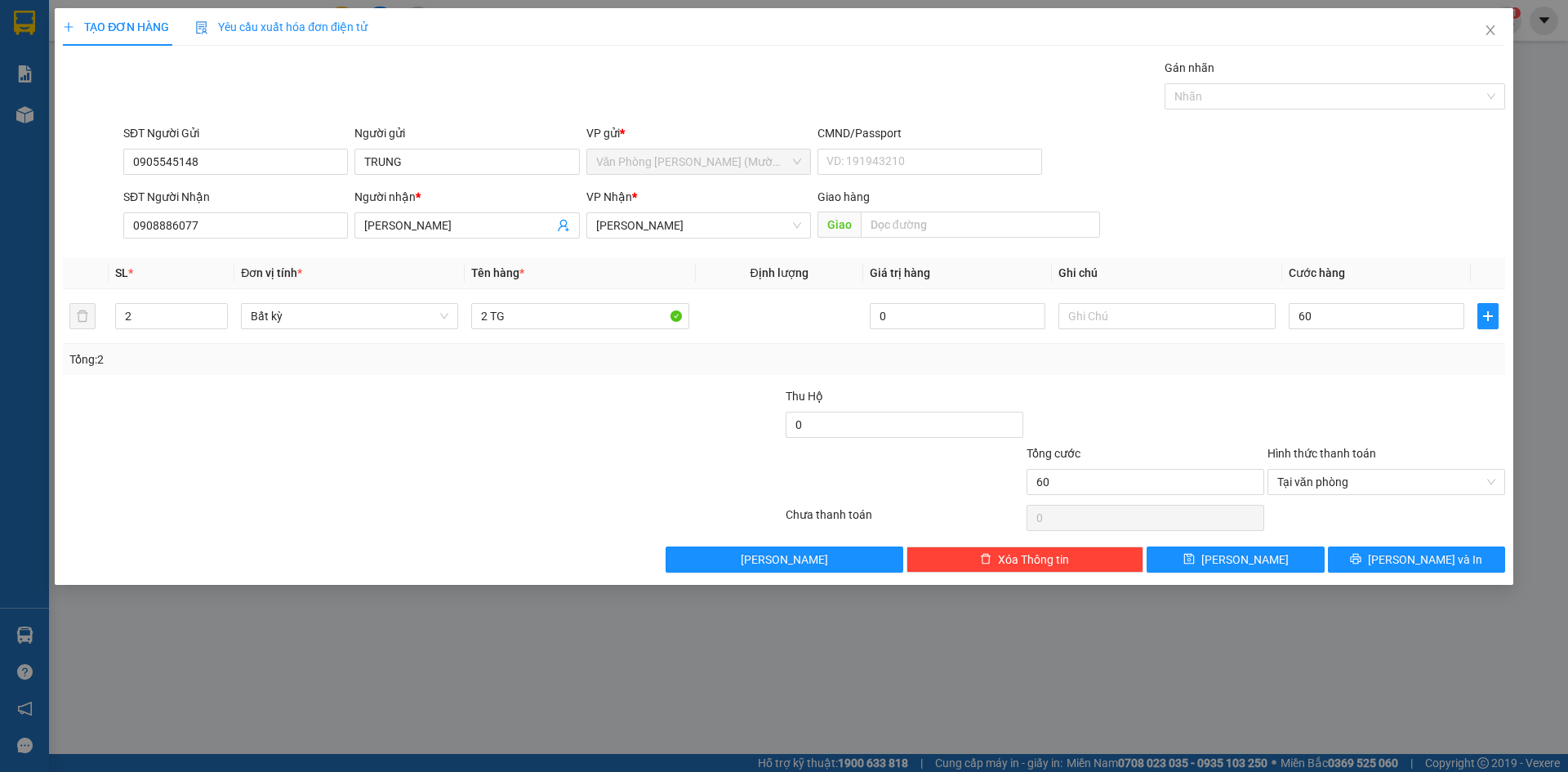
type input "60.000"
click at [1386, 422] on div at bounding box center [1387, 415] width 241 height 57
click at [1393, 495] on div "Hình thức thanh toán Tại văn phòng" at bounding box center [1387, 472] width 238 height 57
click at [1361, 555] on icon "printer" at bounding box center [1355, 558] width 11 height 11
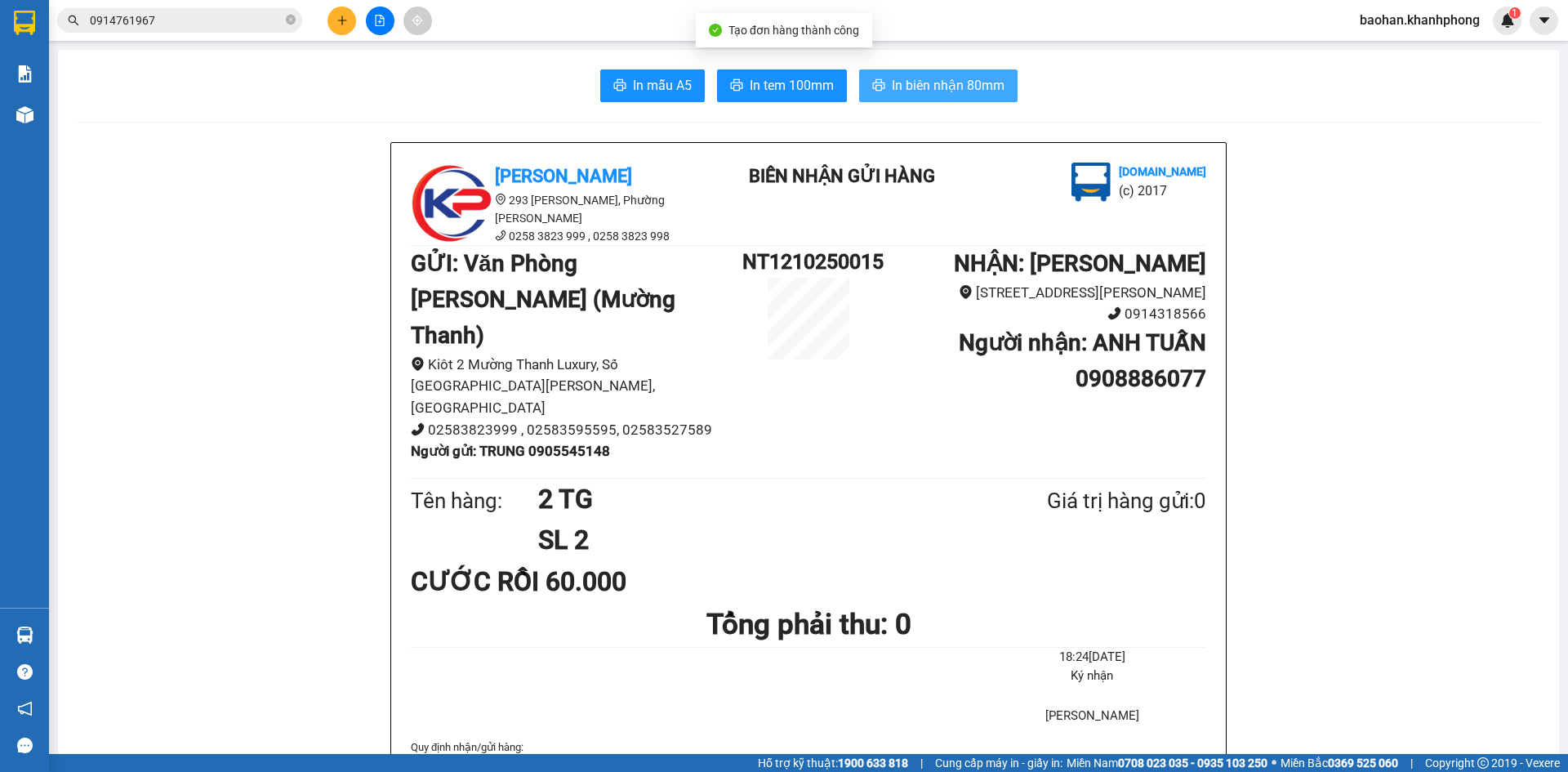
click at [973, 89] on span "In biên nhận 80mm" at bounding box center [948, 86] width 113 height 21
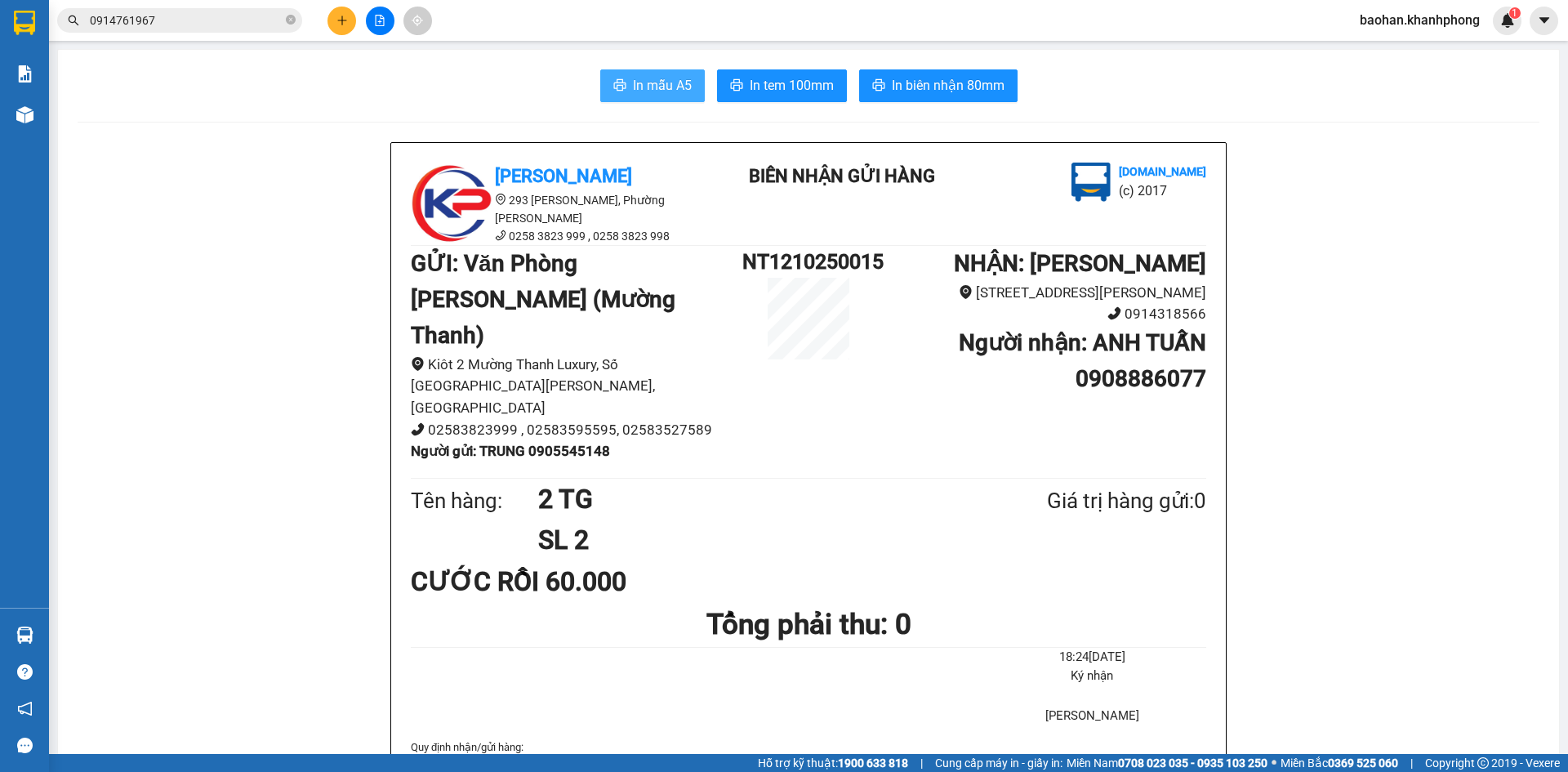
click at [656, 80] on span "In mẫu A5" at bounding box center [662, 86] width 59 height 21
click at [235, 15] on input "0914761967" at bounding box center [186, 20] width 192 height 18
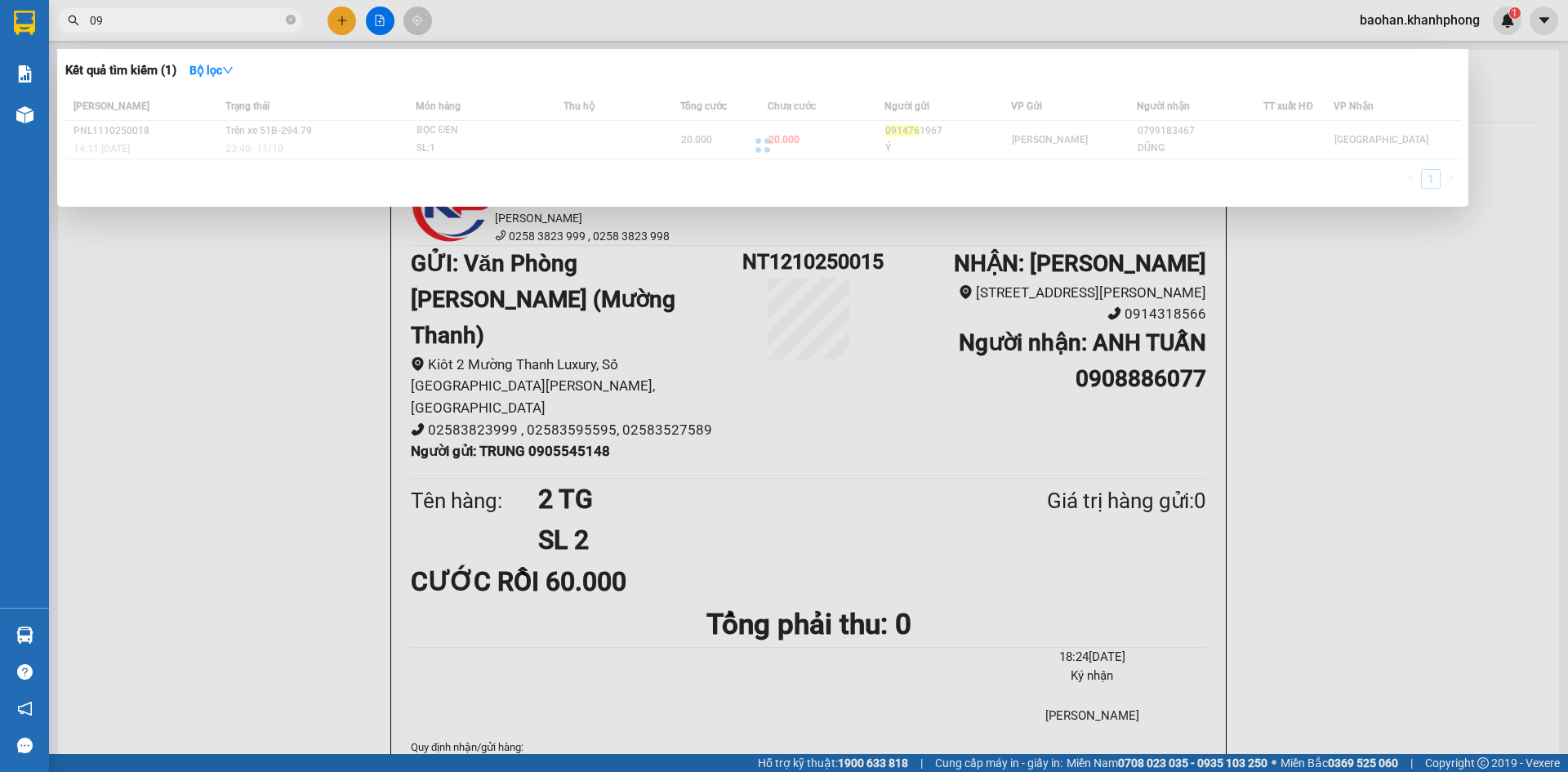
type input "0"
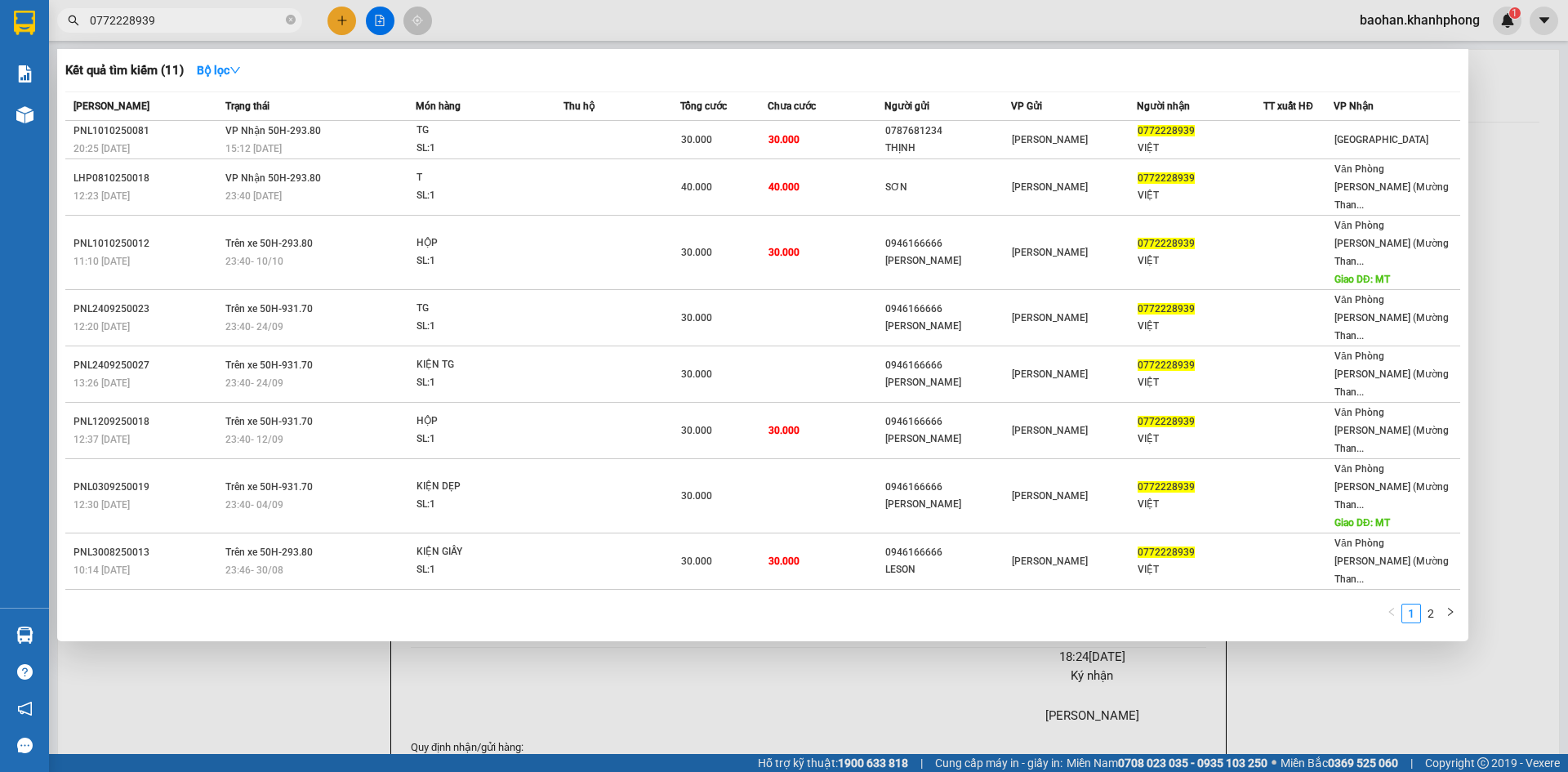
type input "0772228939"
